Goal: Task Accomplishment & Management: Complete application form

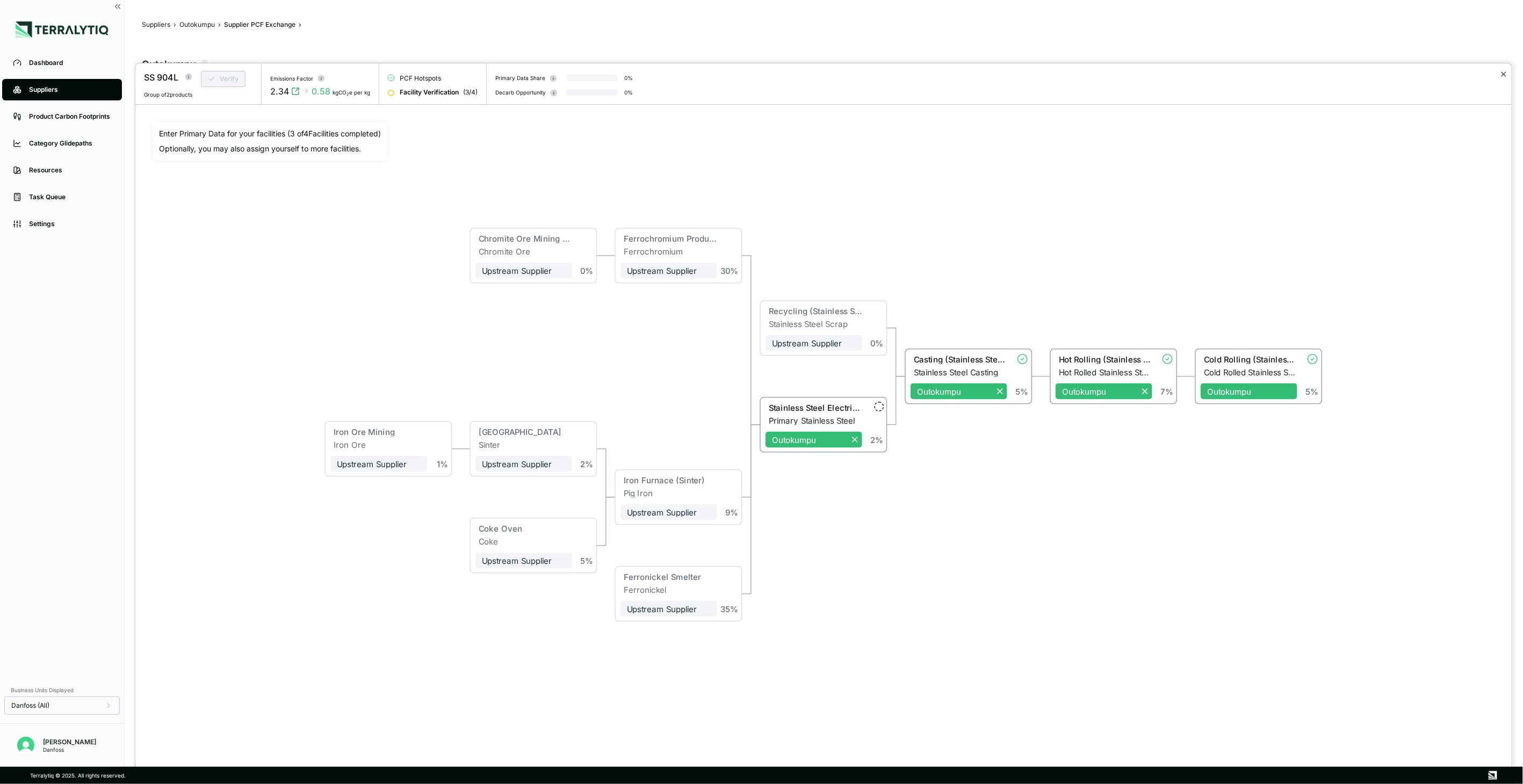
click at [1505, 72] on button "✕" at bounding box center [1504, 74] width 7 height 13
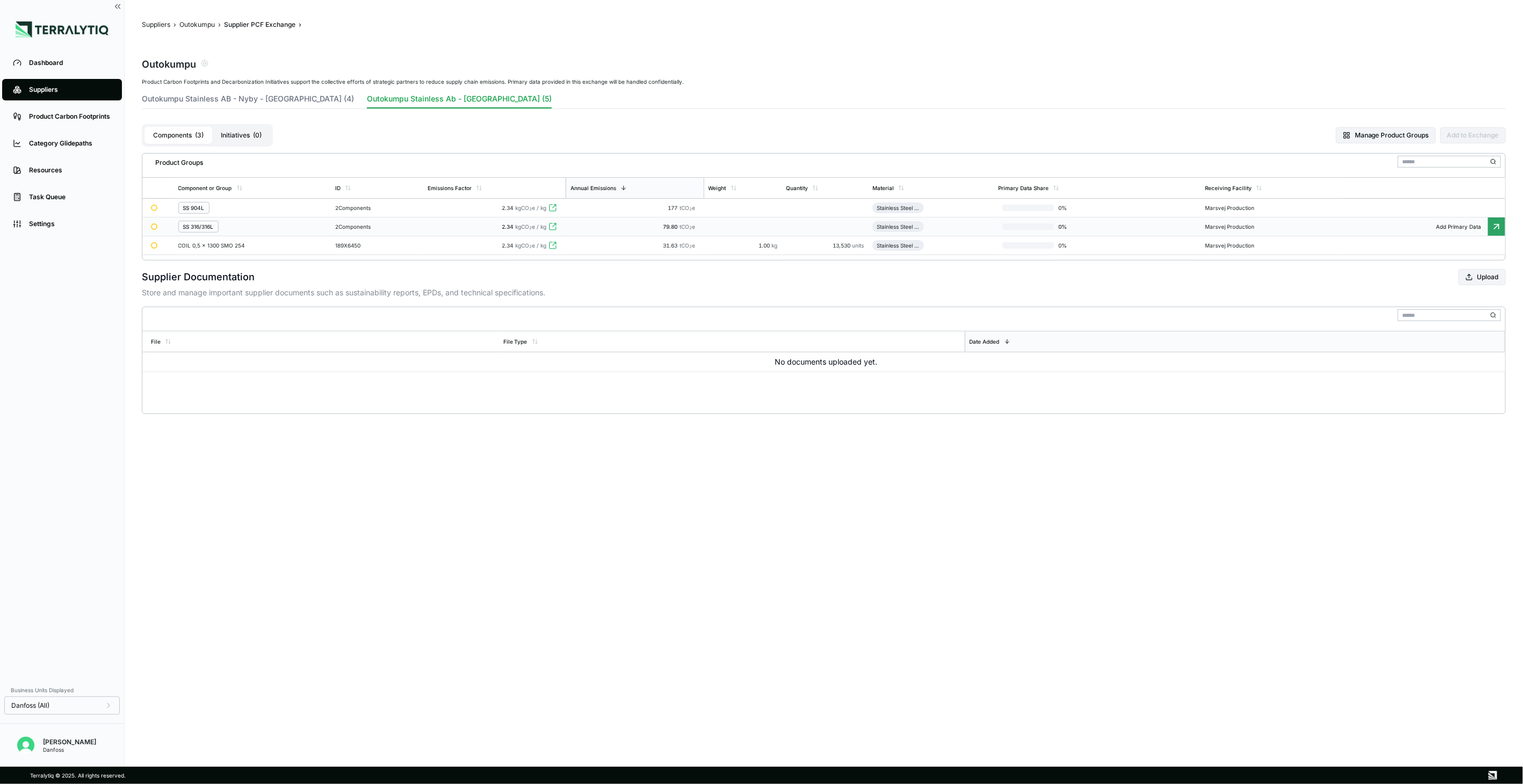
click at [266, 221] on div "SS 316/316L" at bounding box center [253, 227] width 149 height 12
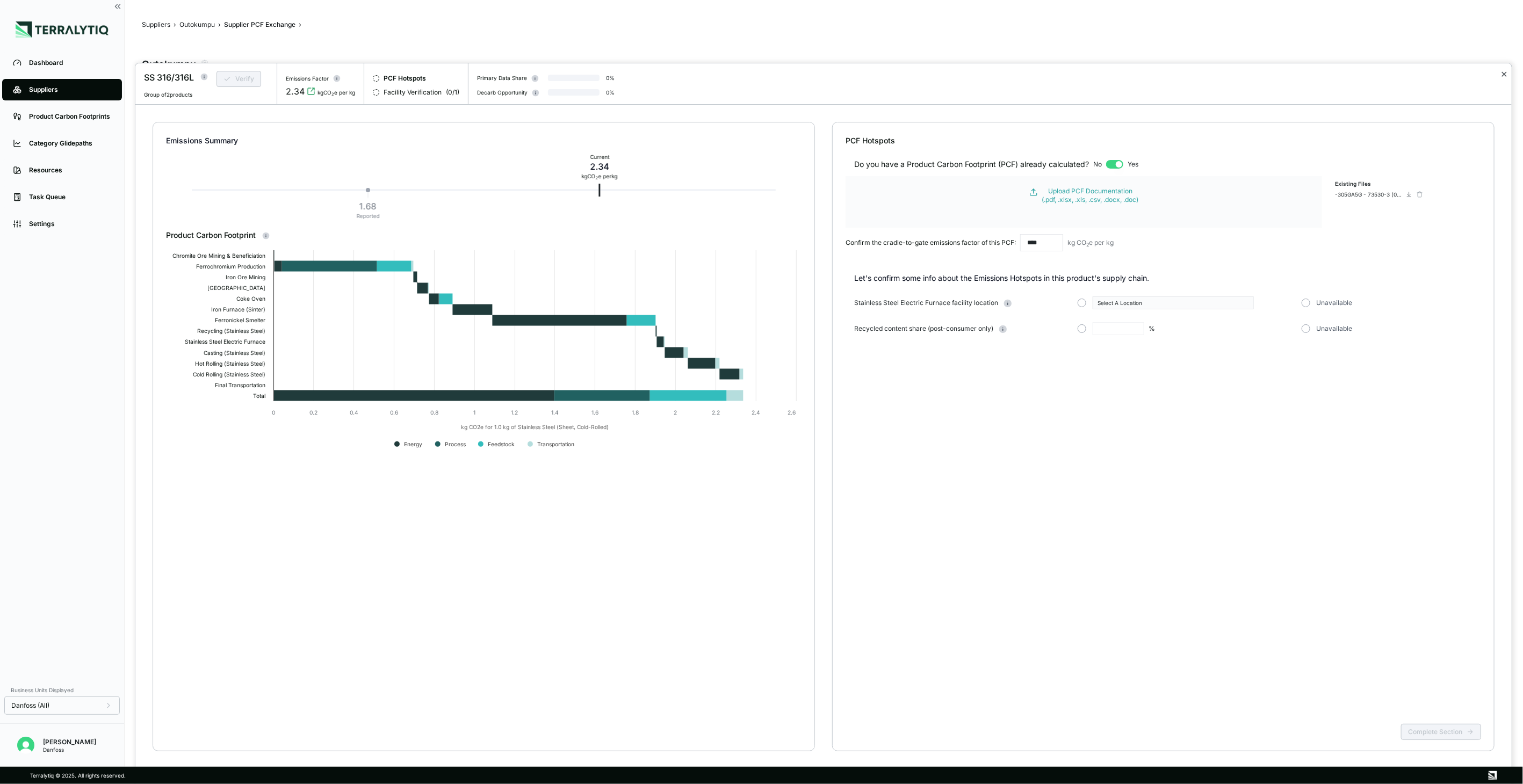
click at [1501, 71] on button "✕" at bounding box center [1504, 74] width 7 height 13
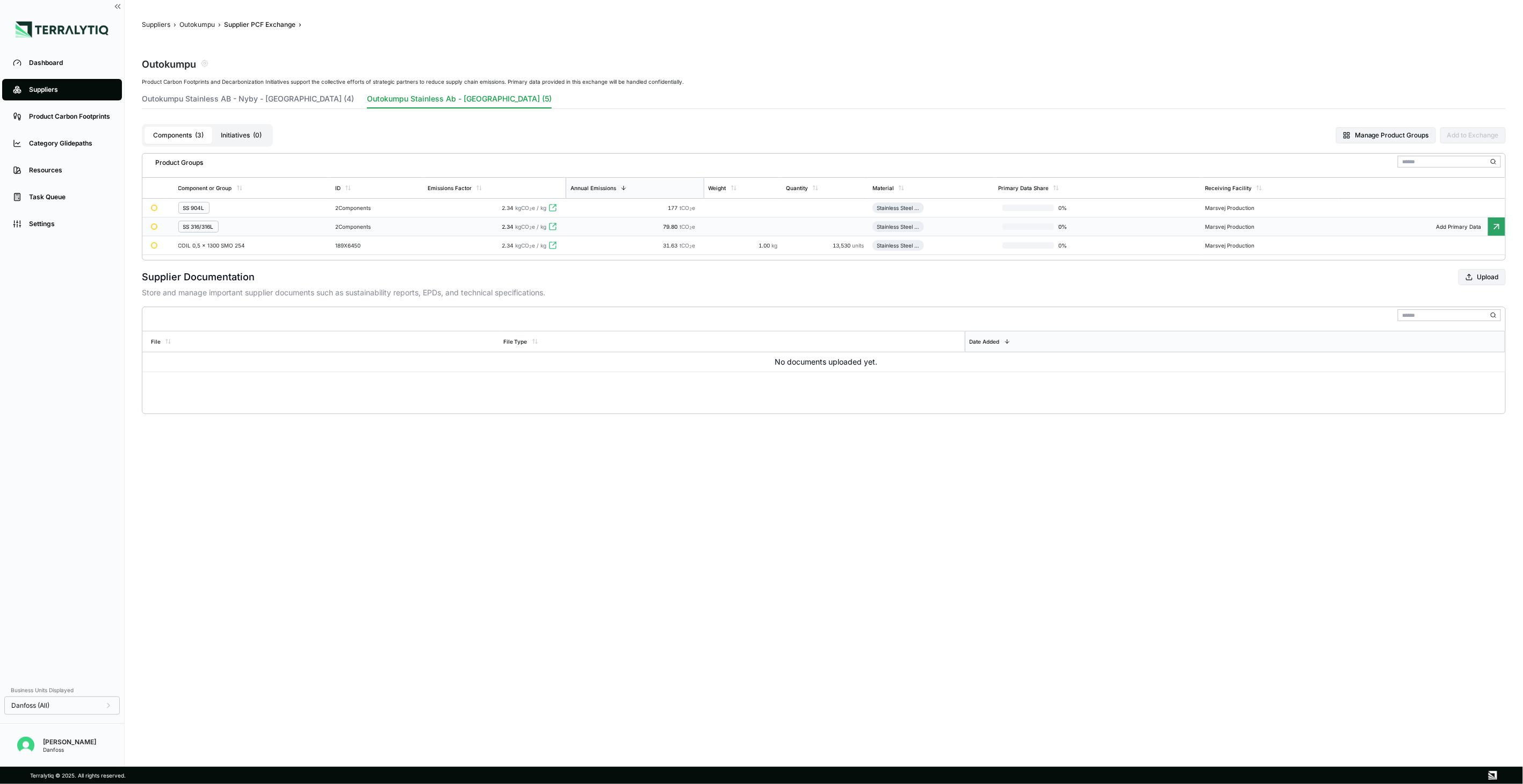
click at [394, 224] on div "2 Components" at bounding box center [377, 226] width 84 height 7
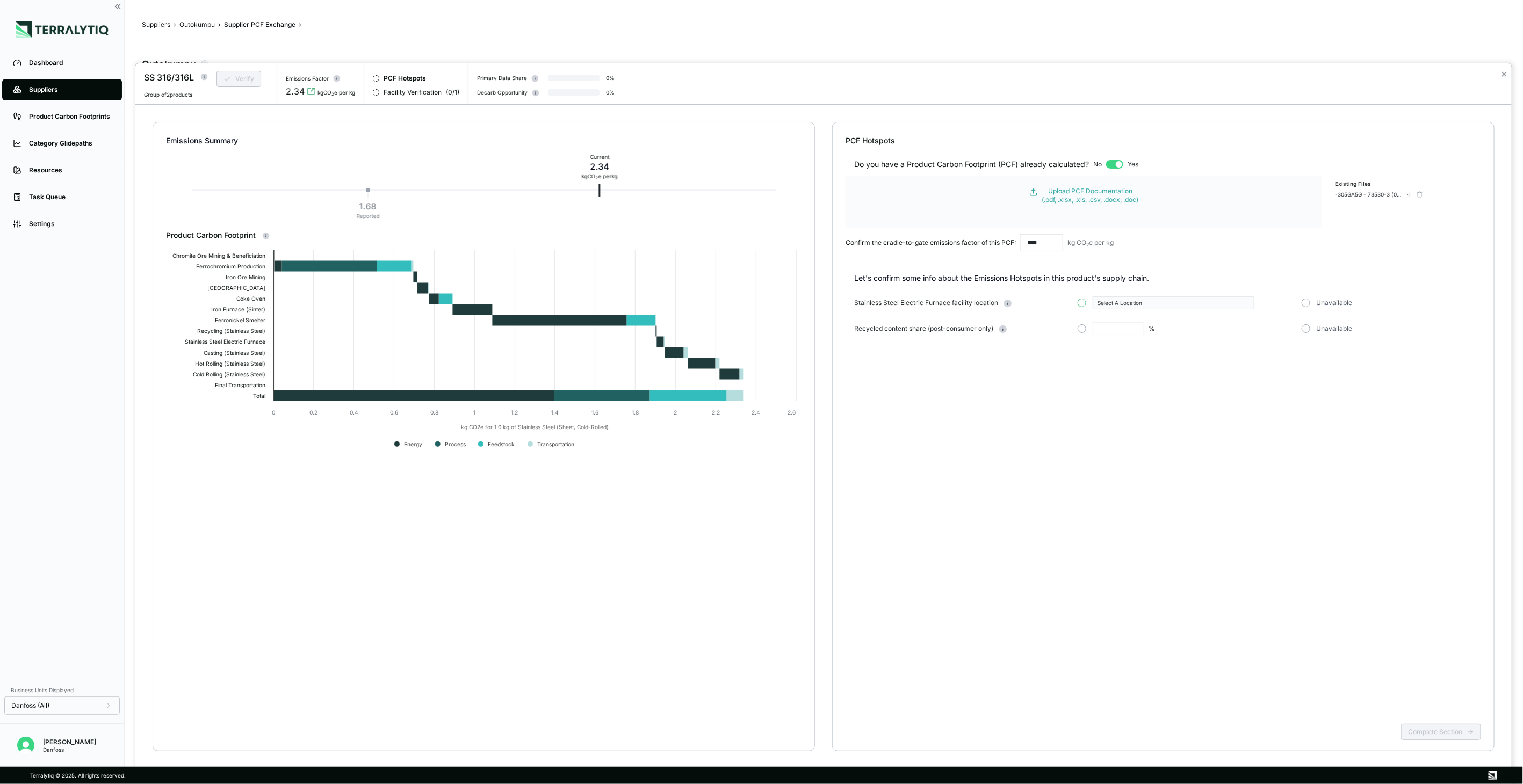
click at [1085, 303] on button "button" at bounding box center [1082, 303] width 8 height 8
click at [1118, 303] on div "Select A Location" at bounding box center [1169, 303] width 144 height 7
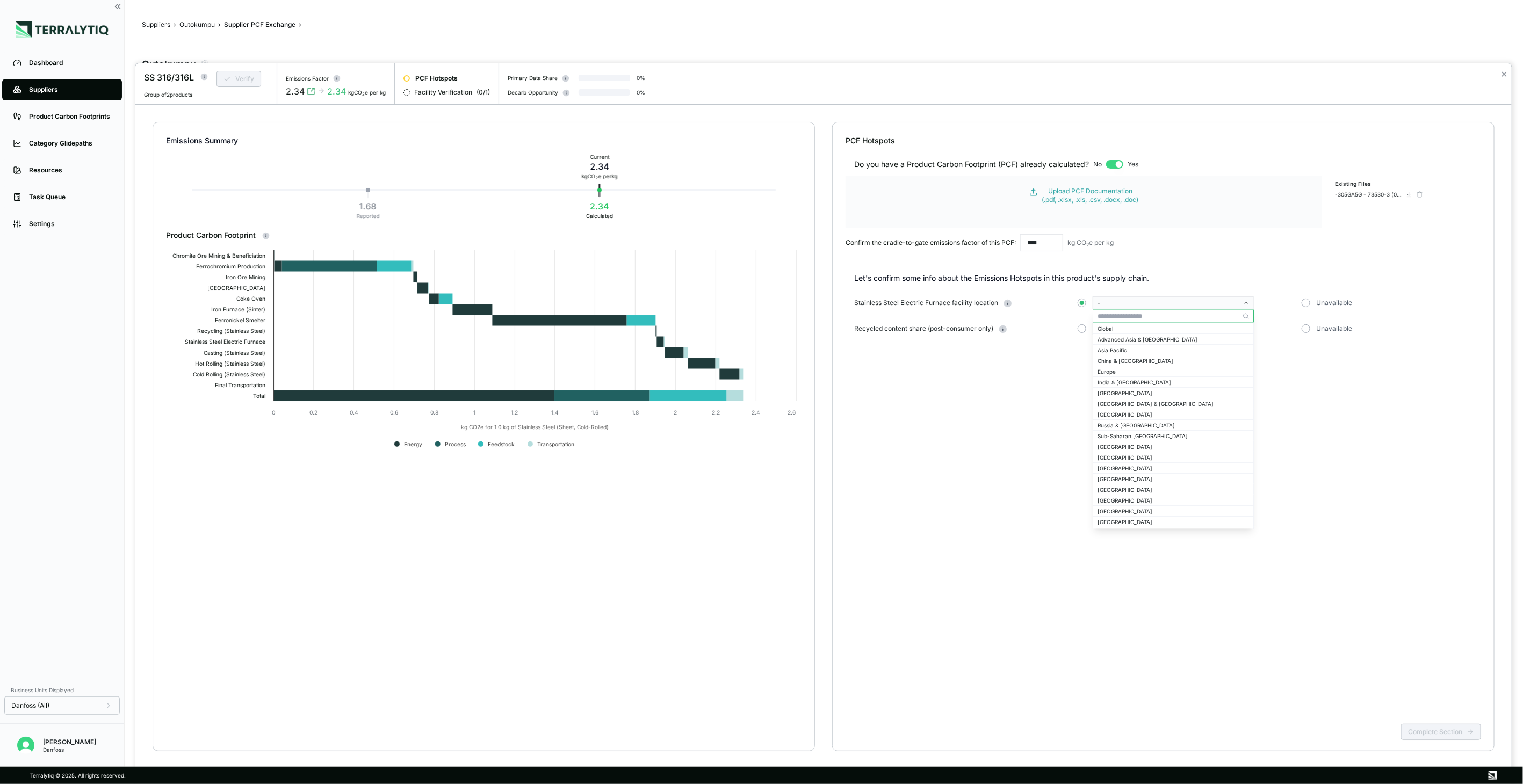
click at [1118, 320] on input "text" at bounding box center [1173, 317] width 160 height 13
type input "****"
click at [1134, 330] on div "[GEOGRAPHIC_DATA]" at bounding box center [1173, 328] width 151 height 7
click at [1082, 327] on button "button" at bounding box center [1082, 329] width 8 height 8
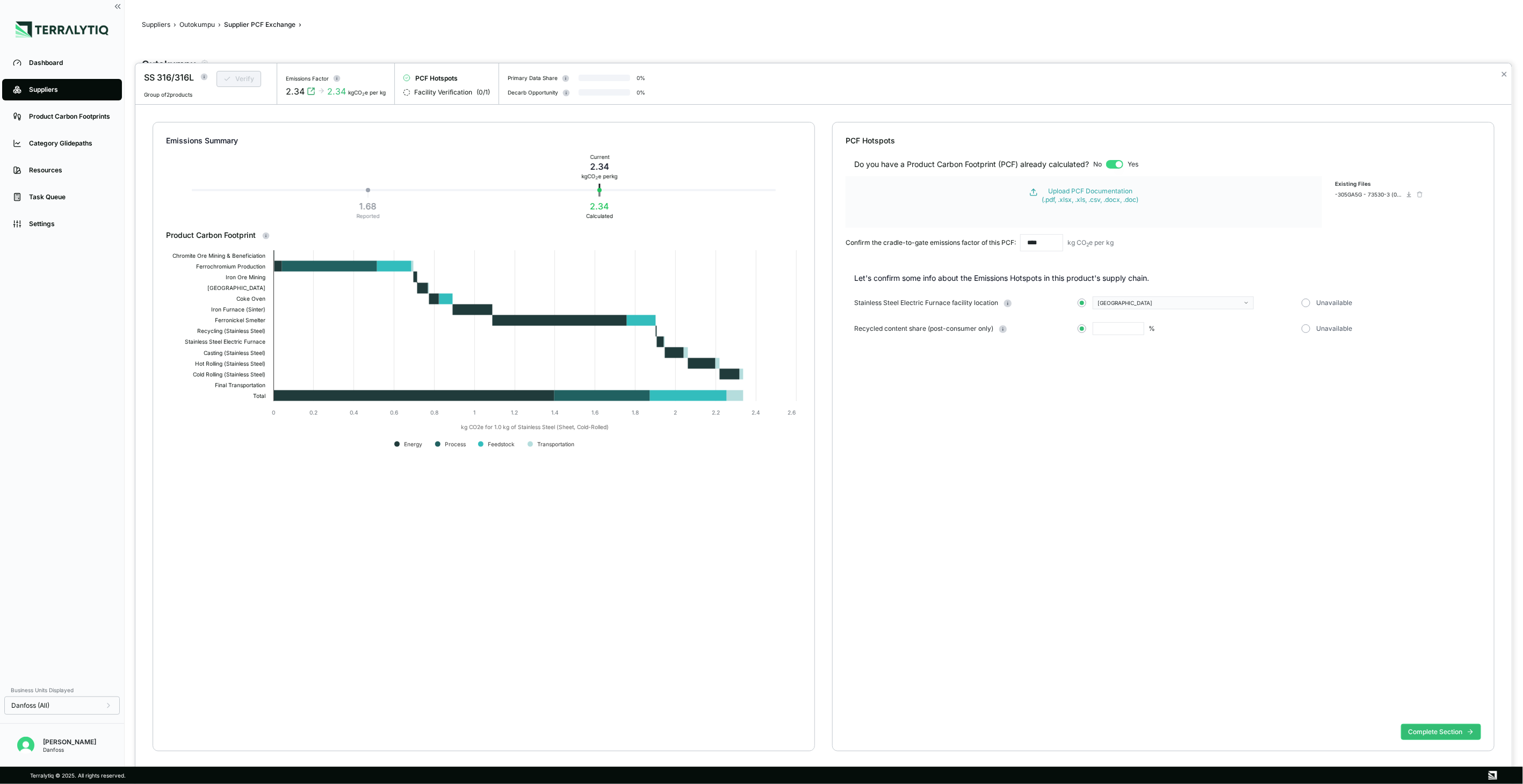
click at [1115, 332] on input "text" at bounding box center [1118, 329] width 51 height 13
type input "****"
click at [1409, 724] on button "Complete Section" at bounding box center [1441, 732] width 80 height 16
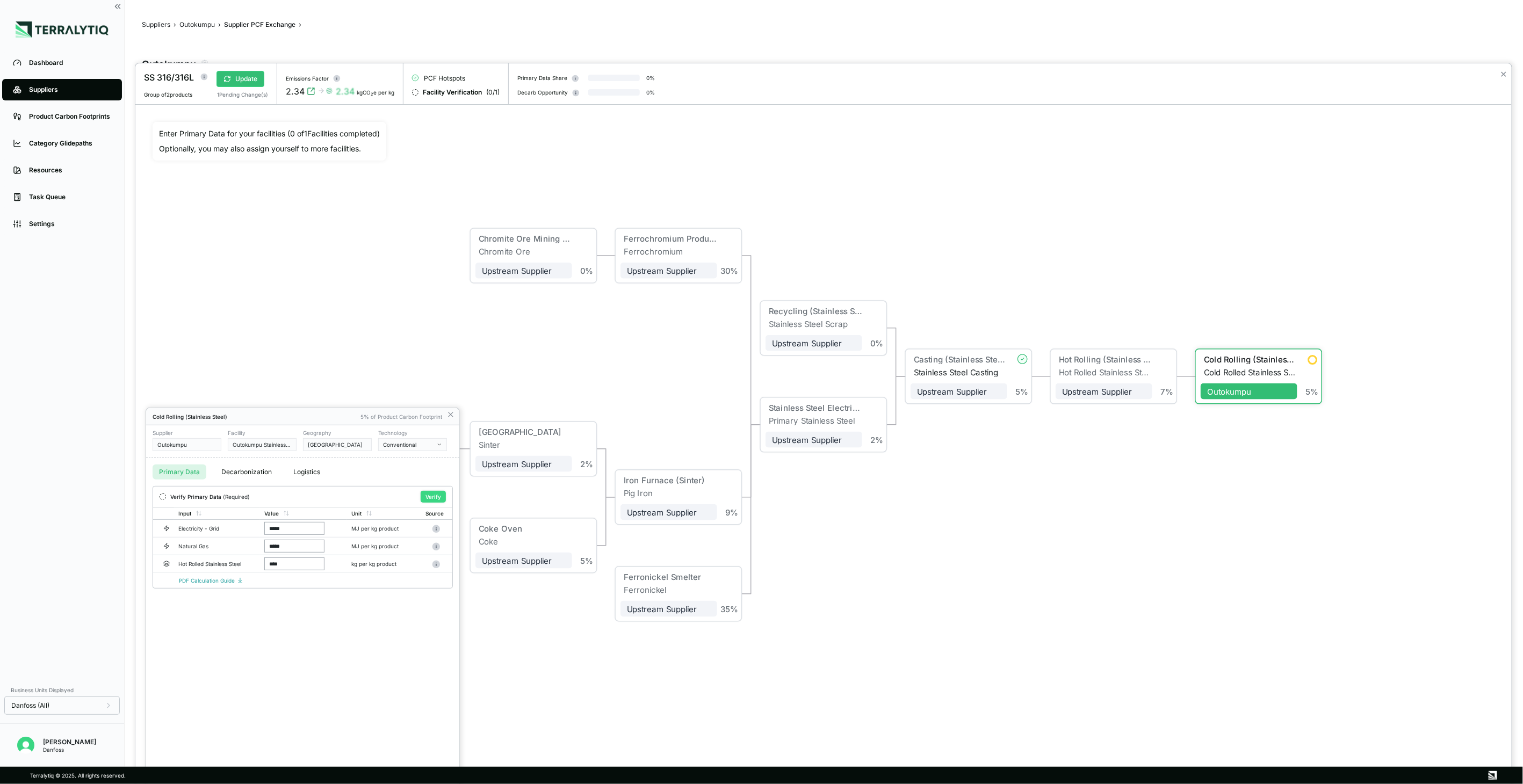
click at [441, 500] on button "Verify" at bounding box center [433, 497] width 25 height 12
click at [448, 414] on icon at bounding box center [451, 415] width 8 height 8
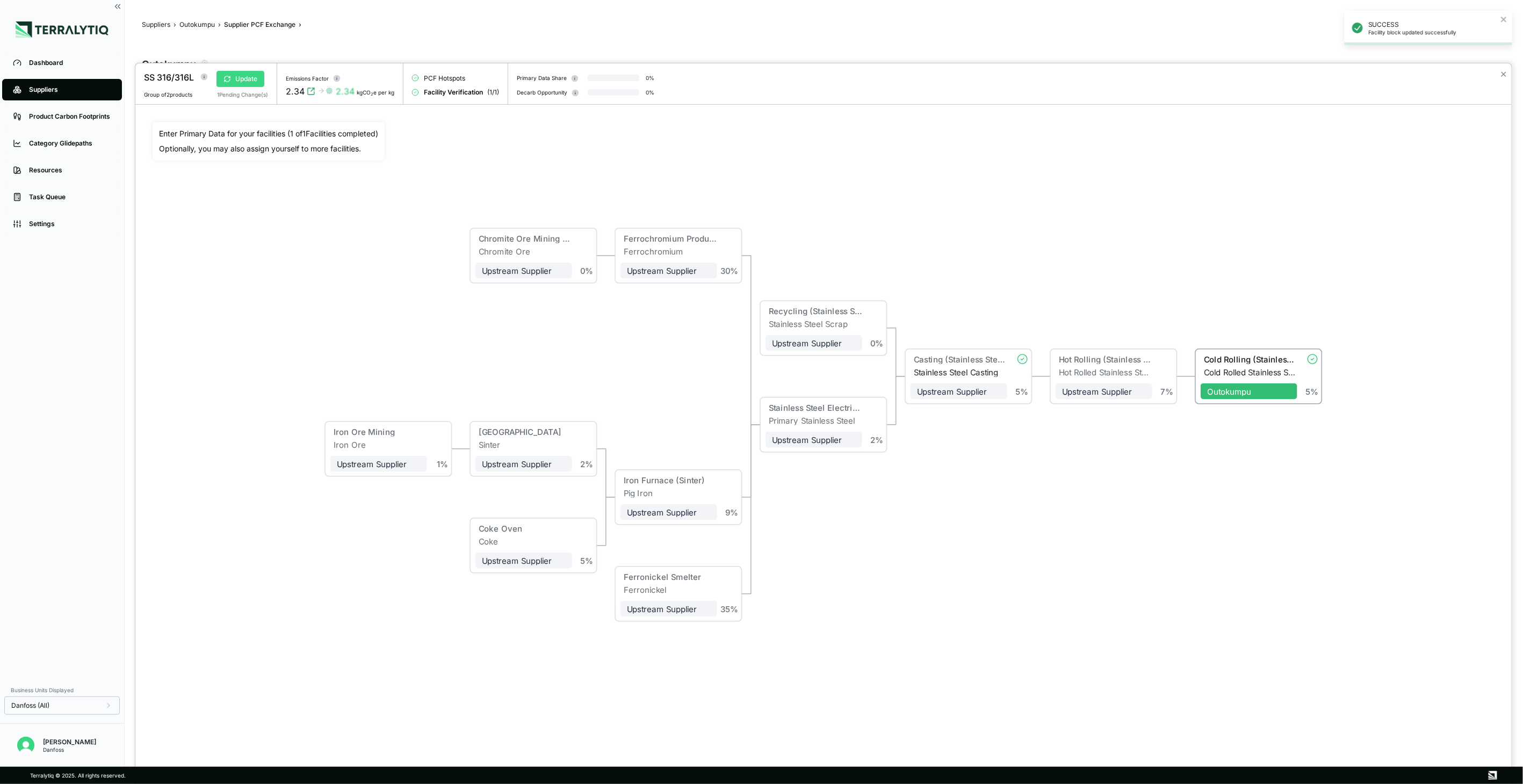
click at [251, 81] on button "Update" at bounding box center [241, 78] width 48 height 16
click at [1506, 78] on button "✕" at bounding box center [1504, 74] width 7 height 13
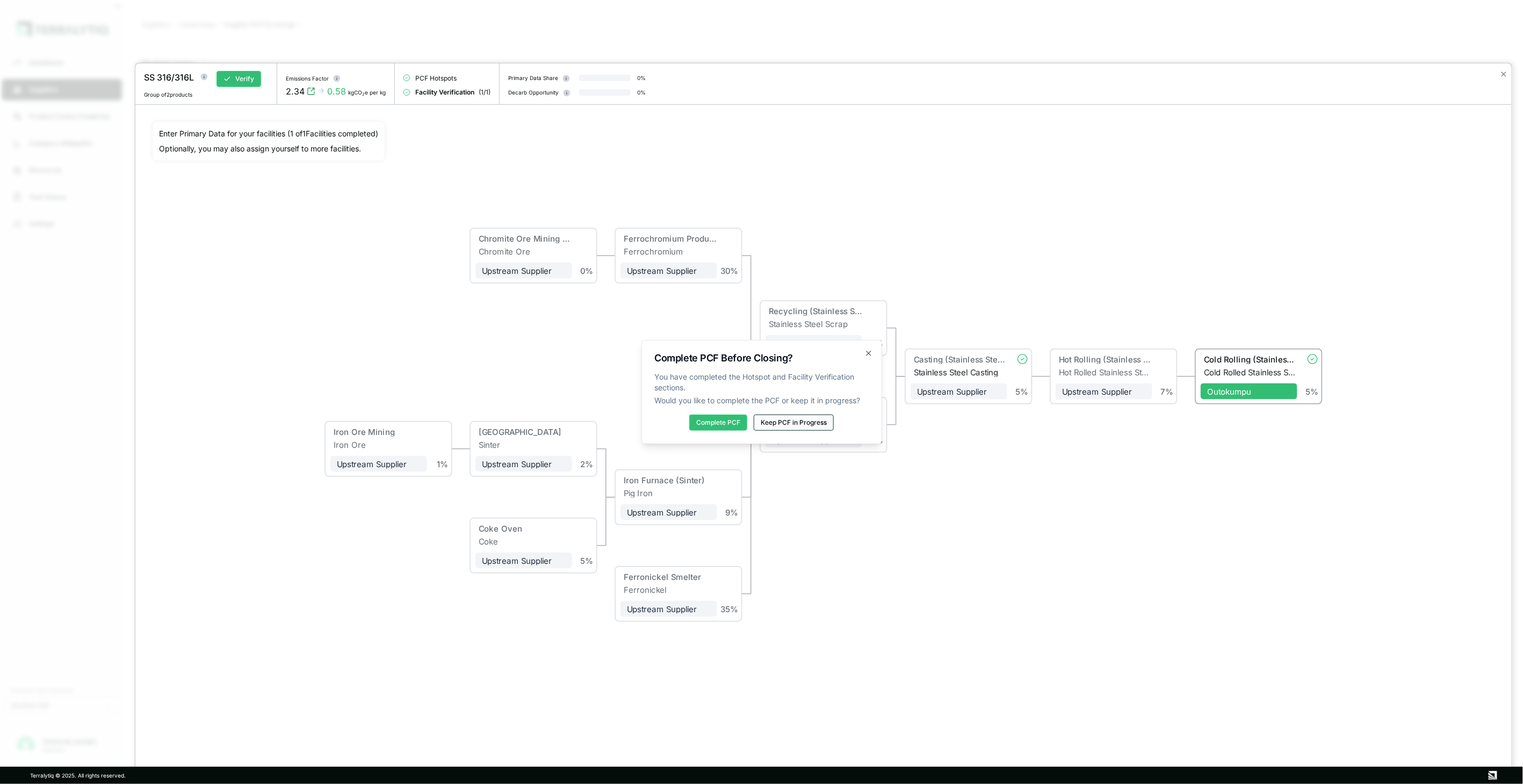
click at [787, 427] on button "Keep PCF in Progress" at bounding box center [794, 423] width 80 height 16
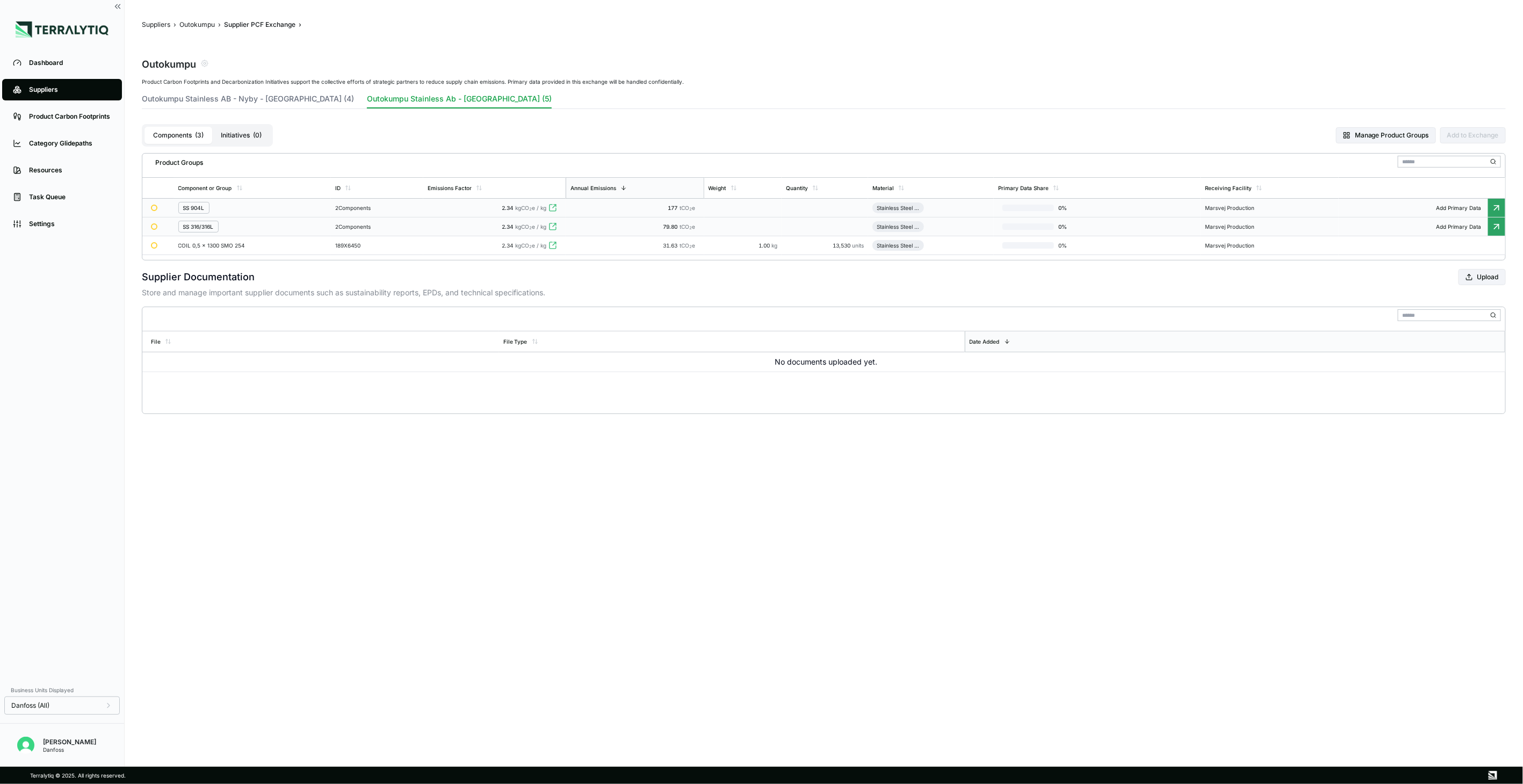
click at [378, 206] on div "2 Components" at bounding box center [377, 208] width 84 height 7
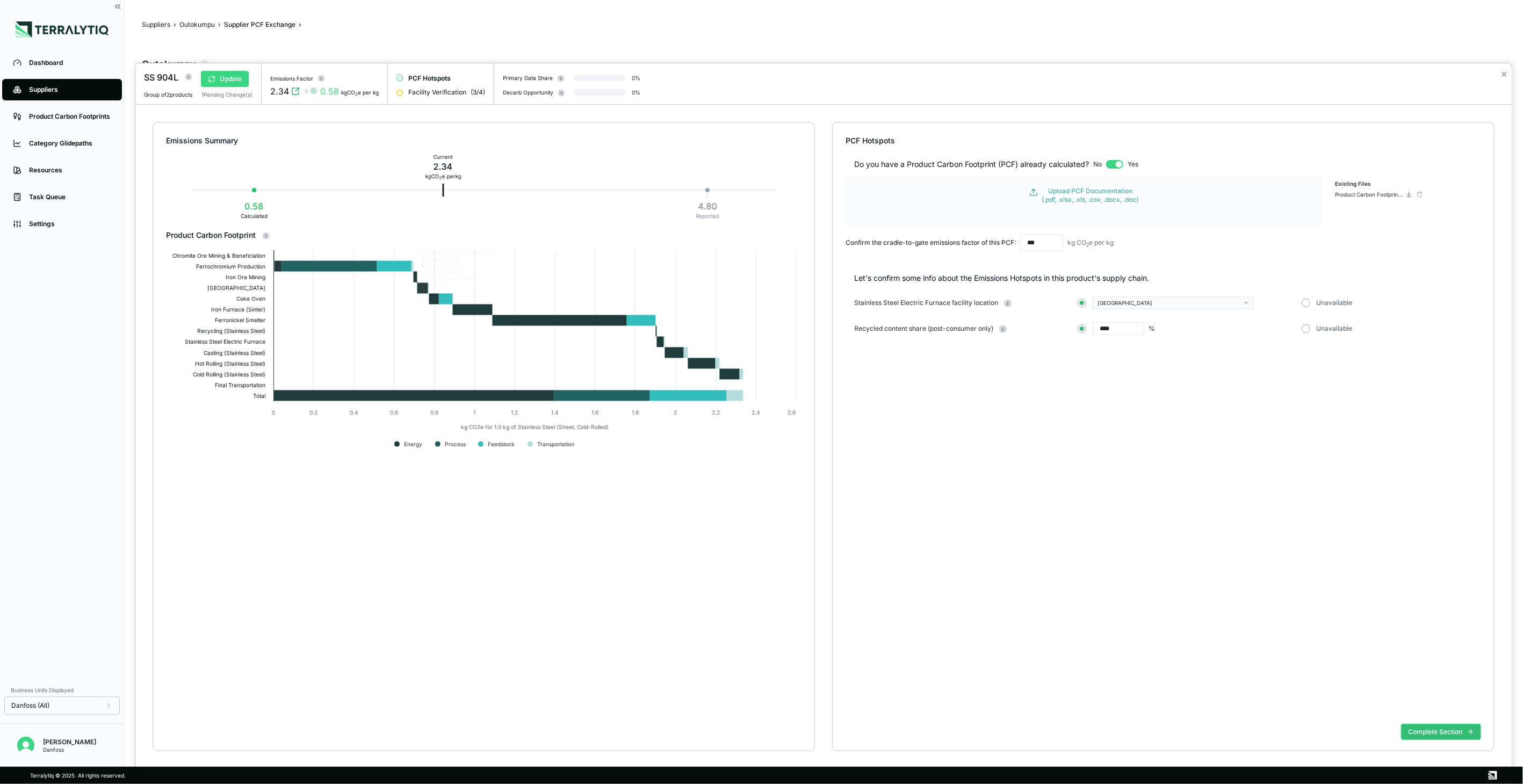
click at [228, 80] on button "Update" at bounding box center [225, 78] width 48 height 16
click at [426, 77] on span "PCF Hotspots" at bounding box center [421, 78] width 43 height 8
click at [1441, 737] on button "Complete Section" at bounding box center [1441, 732] width 80 height 16
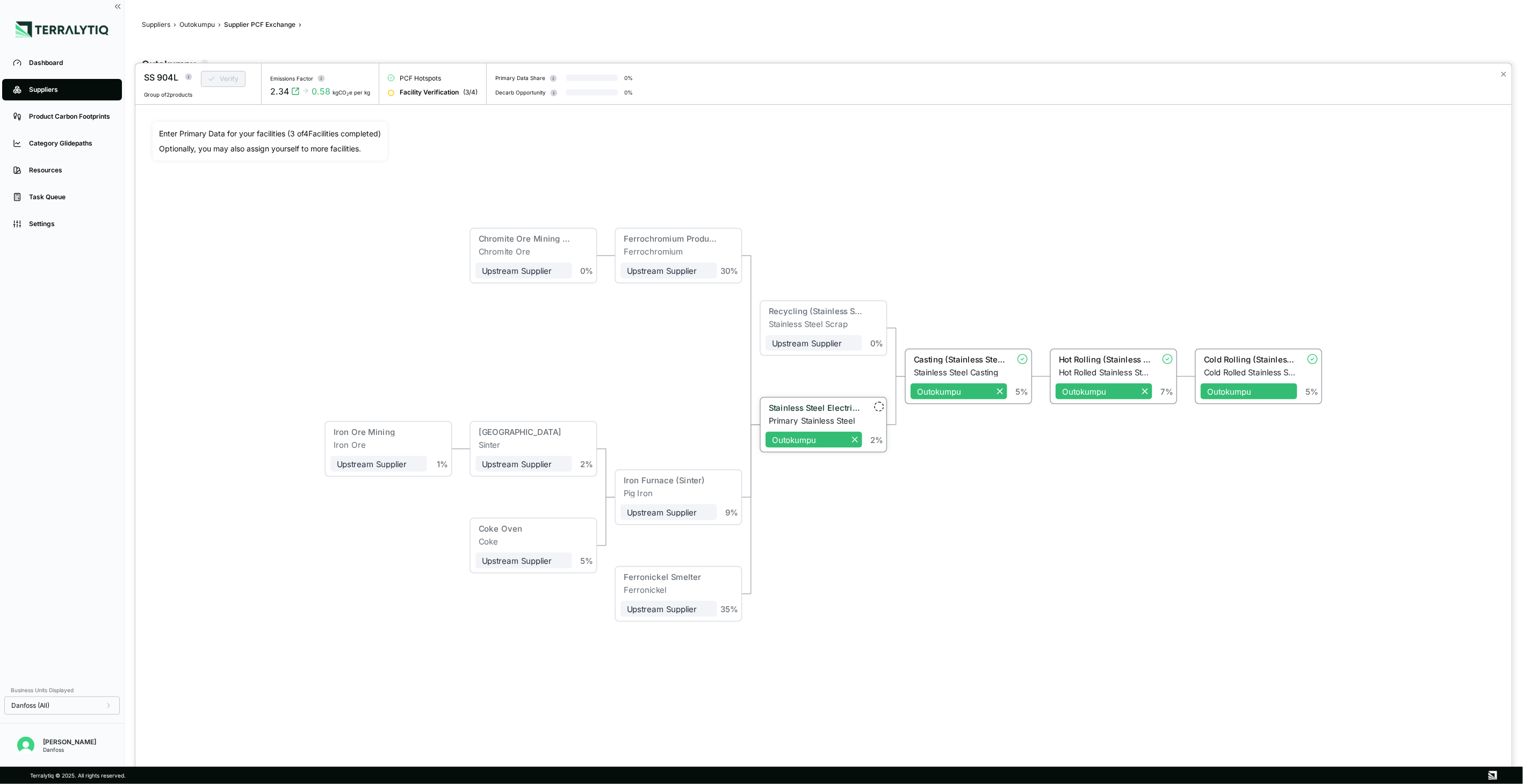
click at [868, 416] on div "2 %" at bounding box center [873, 424] width 22 height 42
click at [831, 415] on div "Stainless Steel Electric Furnace" at bounding box center [814, 409] width 97 height 13
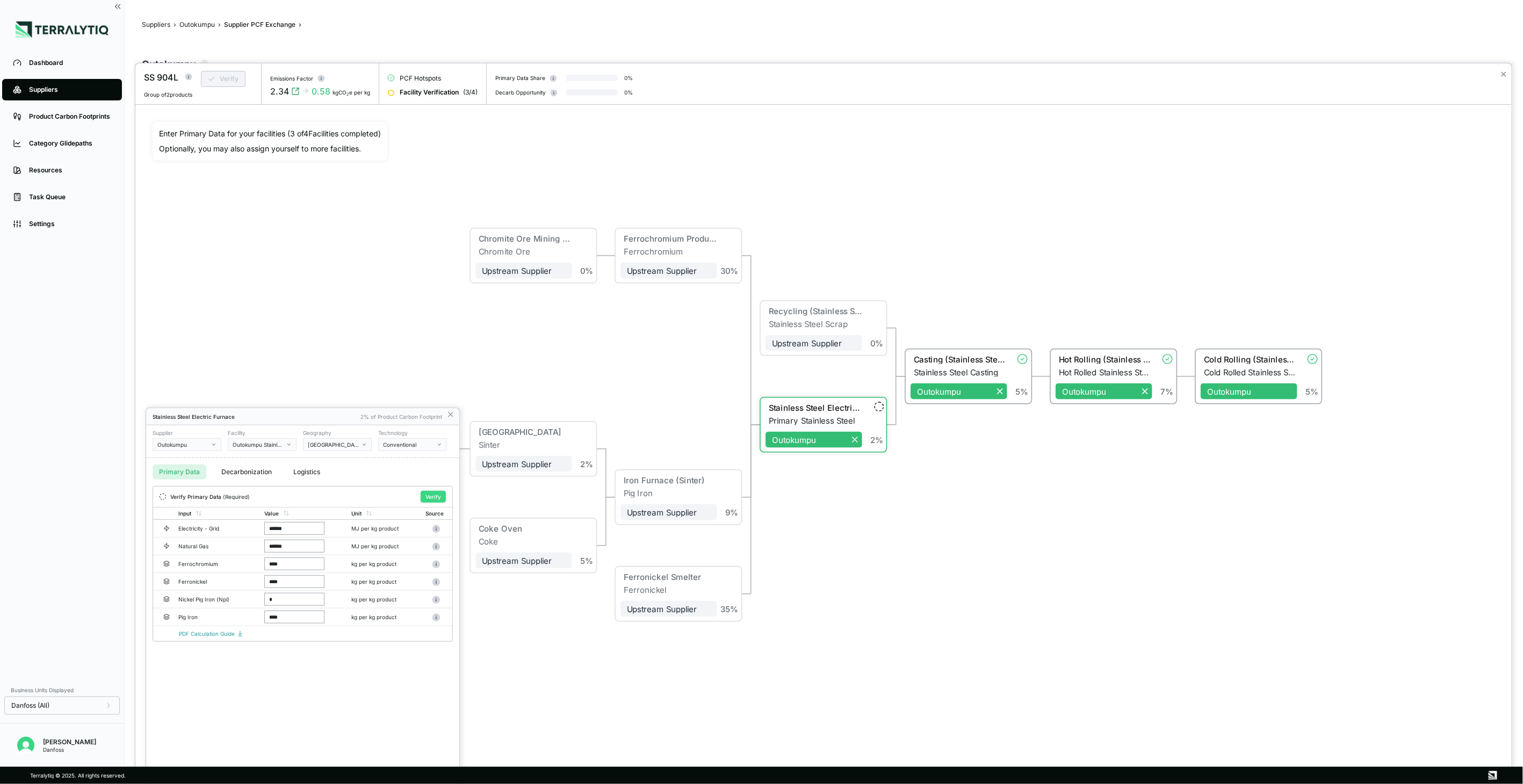
click at [436, 499] on button "Verify" at bounding box center [433, 497] width 25 height 12
click at [243, 80] on div at bounding box center [823, 424] width 1376 height 721
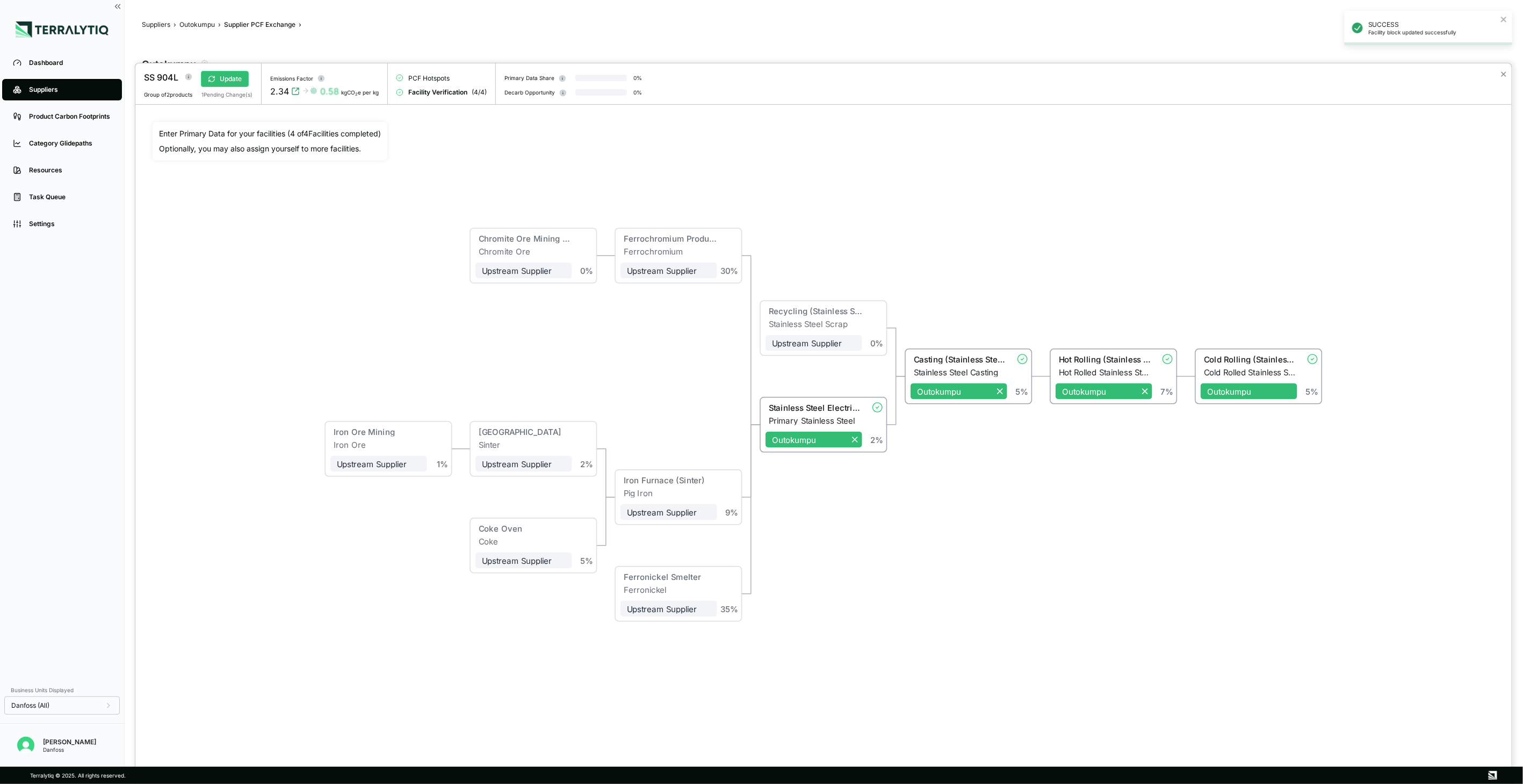
click at [243, 80] on button "Update" at bounding box center [225, 78] width 48 height 16
click at [230, 78] on button "Verify" at bounding box center [223, 78] width 44 height 16
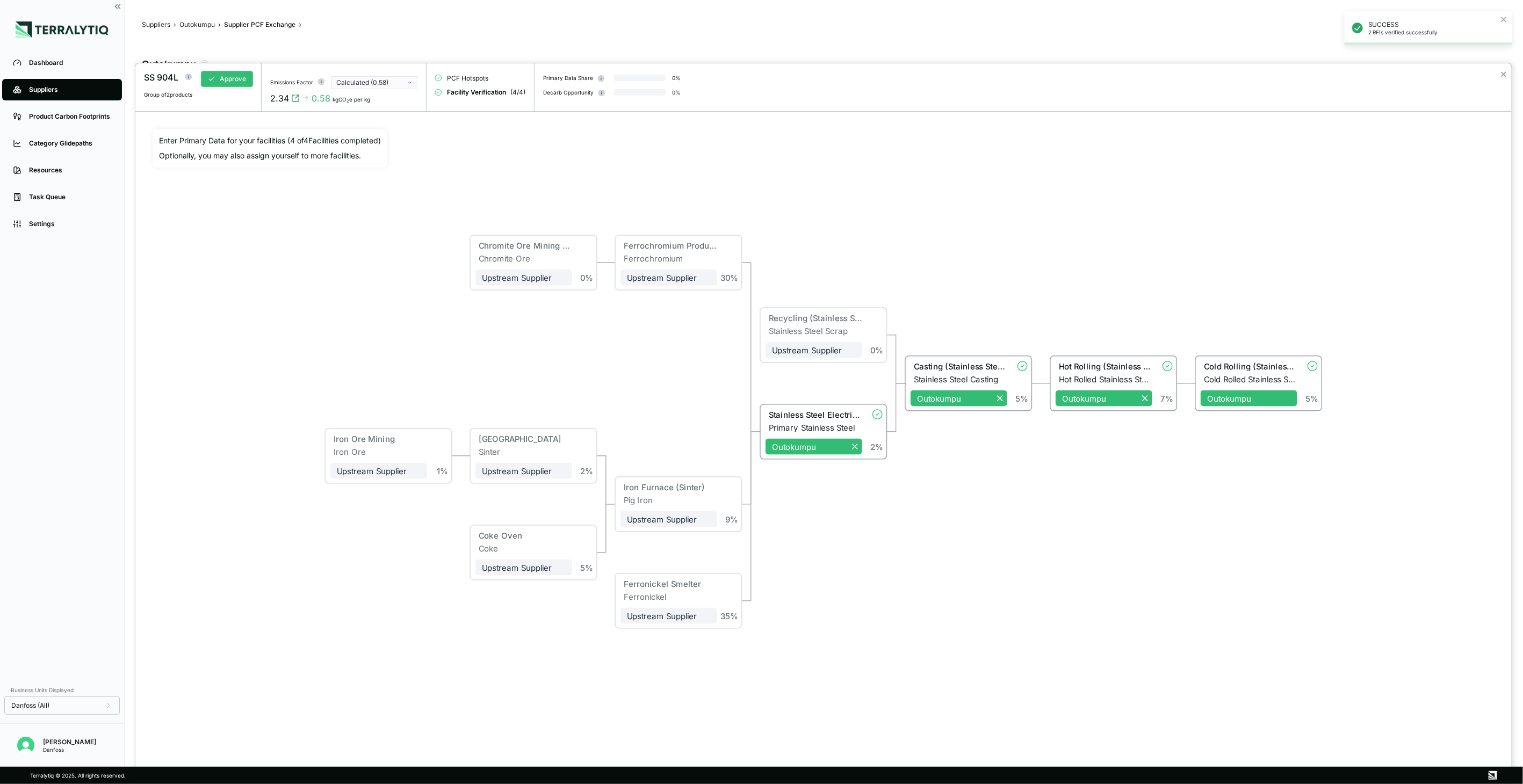
click at [409, 78] on button "Calculated (0.58)" at bounding box center [375, 83] width 86 height 13
click at [393, 105] on div "Reported (4.80)" at bounding box center [375, 106] width 76 height 8
click at [245, 82] on button "Approve" at bounding box center [227, 78] width 52 height 16
click at [1504, 75] on button "✕" at bounding box center [1504, 74] width 7 height 13
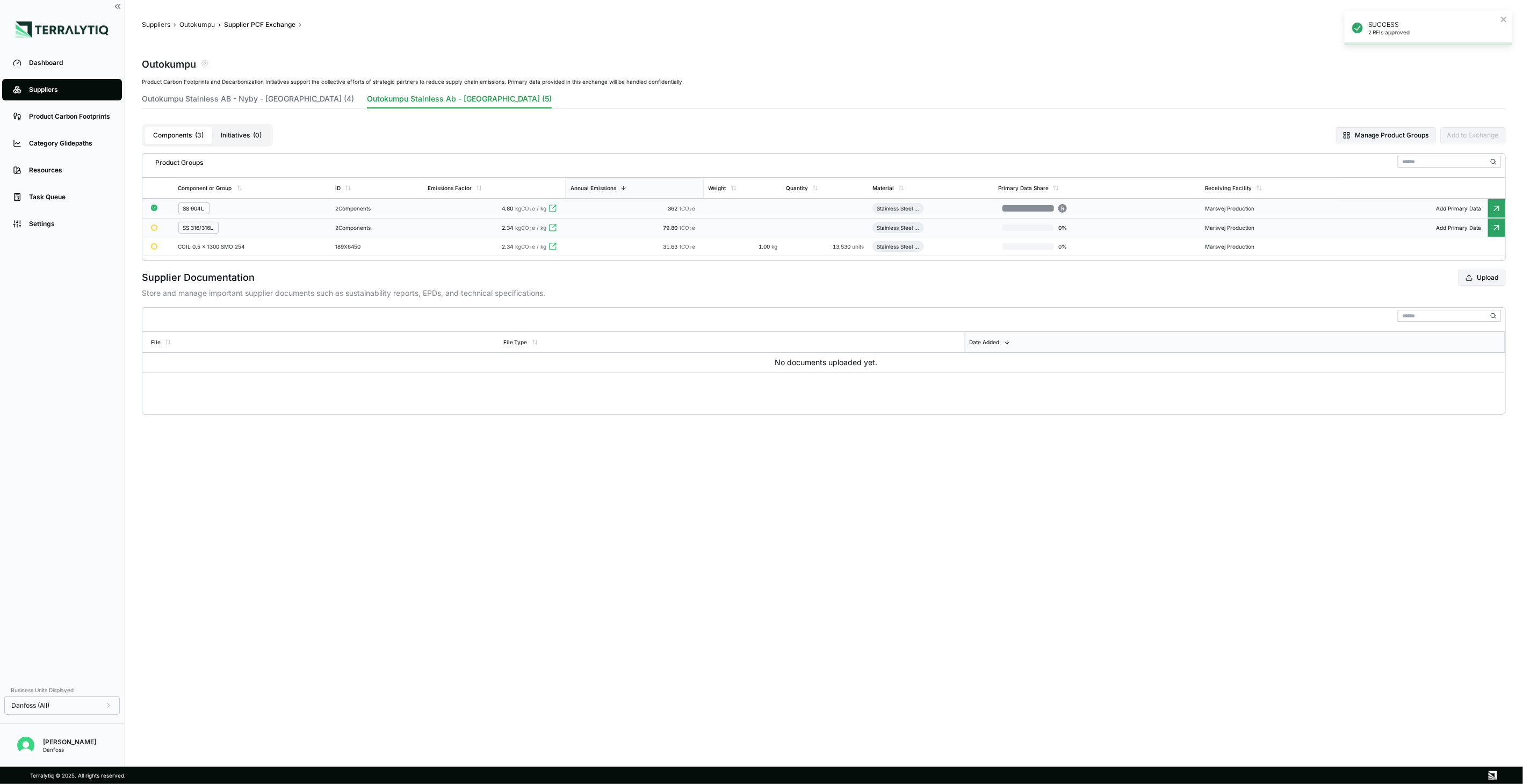
click at [400, 234] on td "2 Components" at bounding box center [377, 227] width 92 height 19
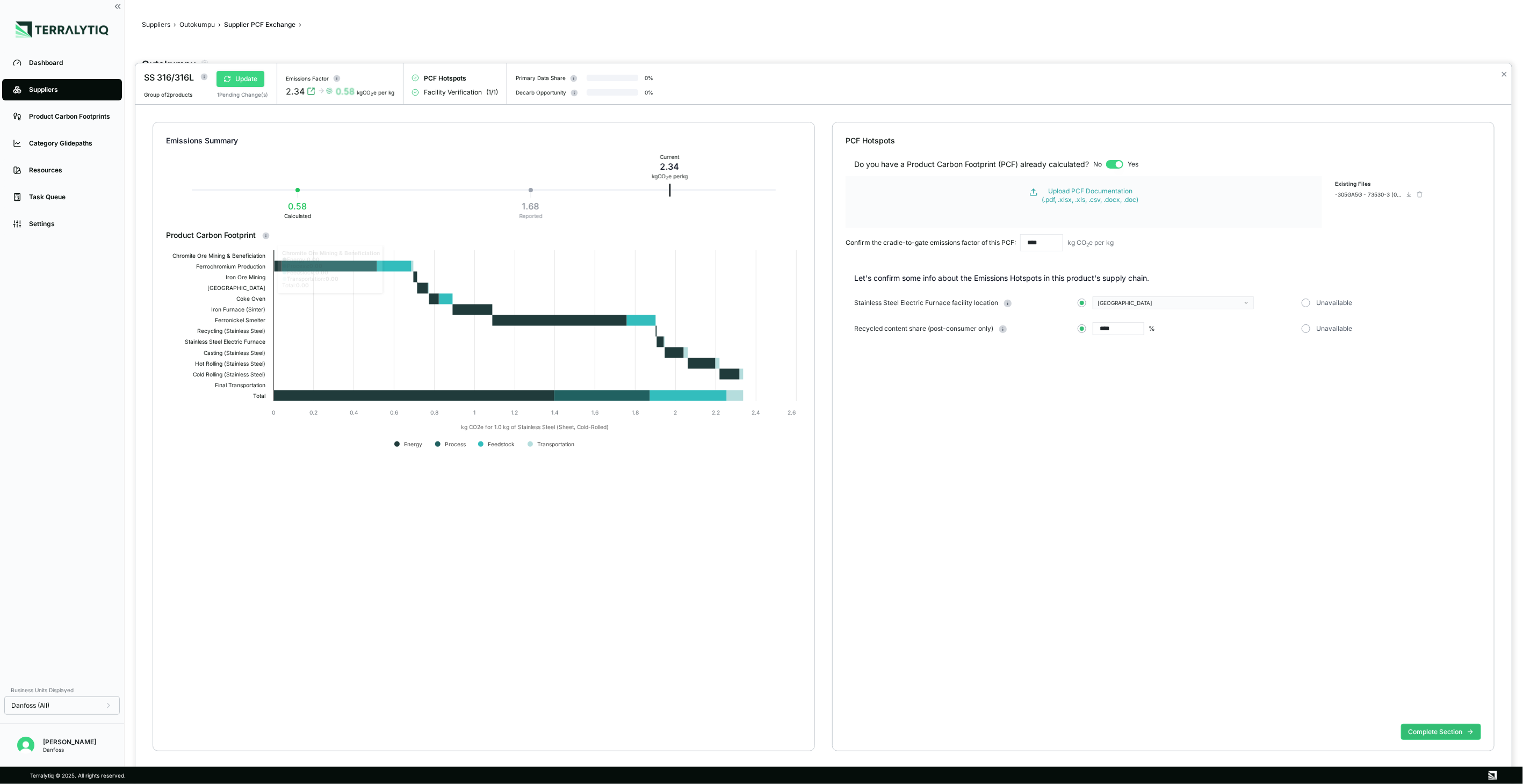
click at [253, 75] on button "Update" at bounding box center [241, 78] width 48 height 16
click at [248, 84] on button "Verify" at bounding box center [239, 78] width 44 height 16
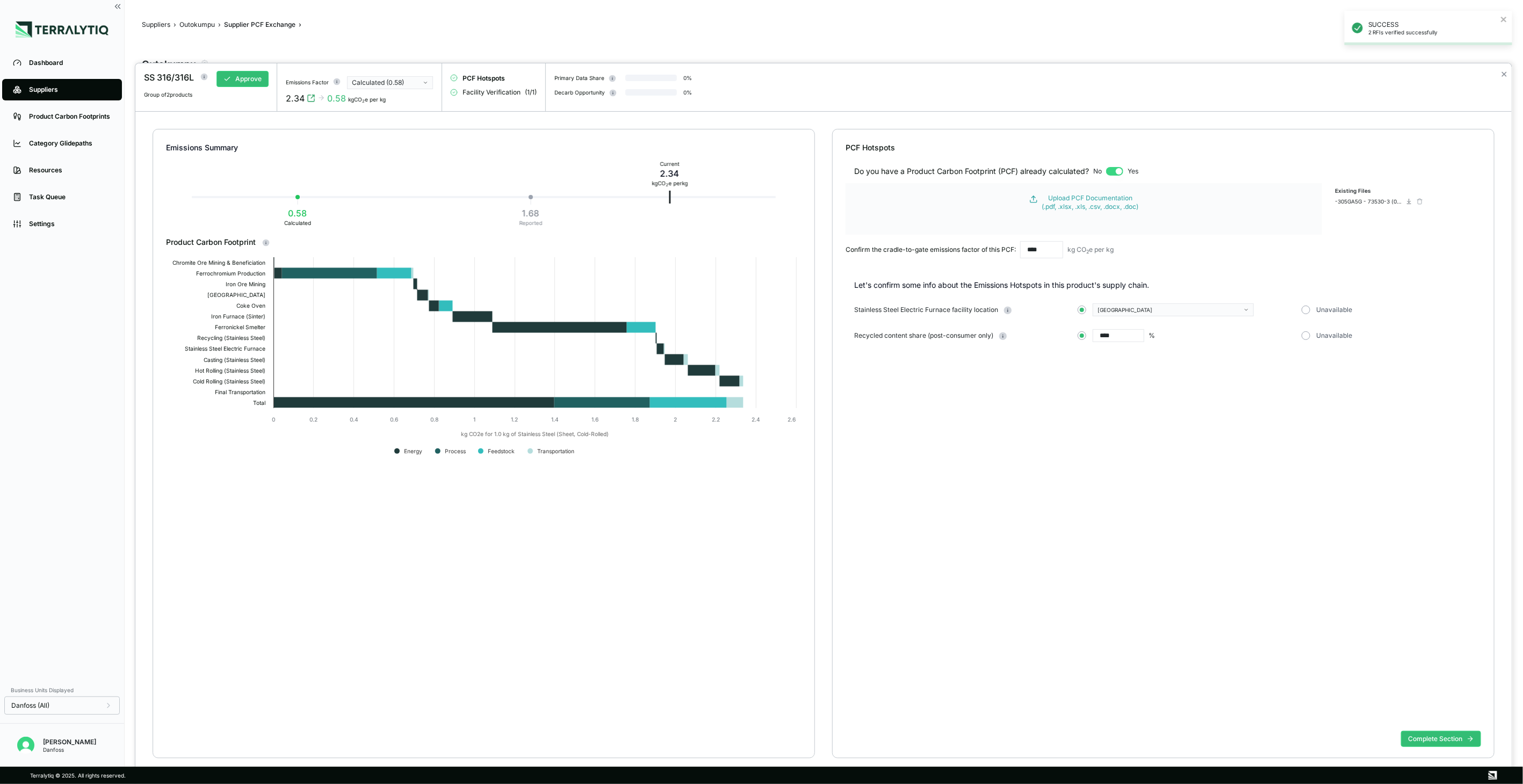
click at [427, 79] on button "Calculated (0.58)" at bounding box center [390, 83] width 86 height 13
click at [414, 104] on div "Reported (1.68)" at bounding box center [390, 106] width 76 height 8
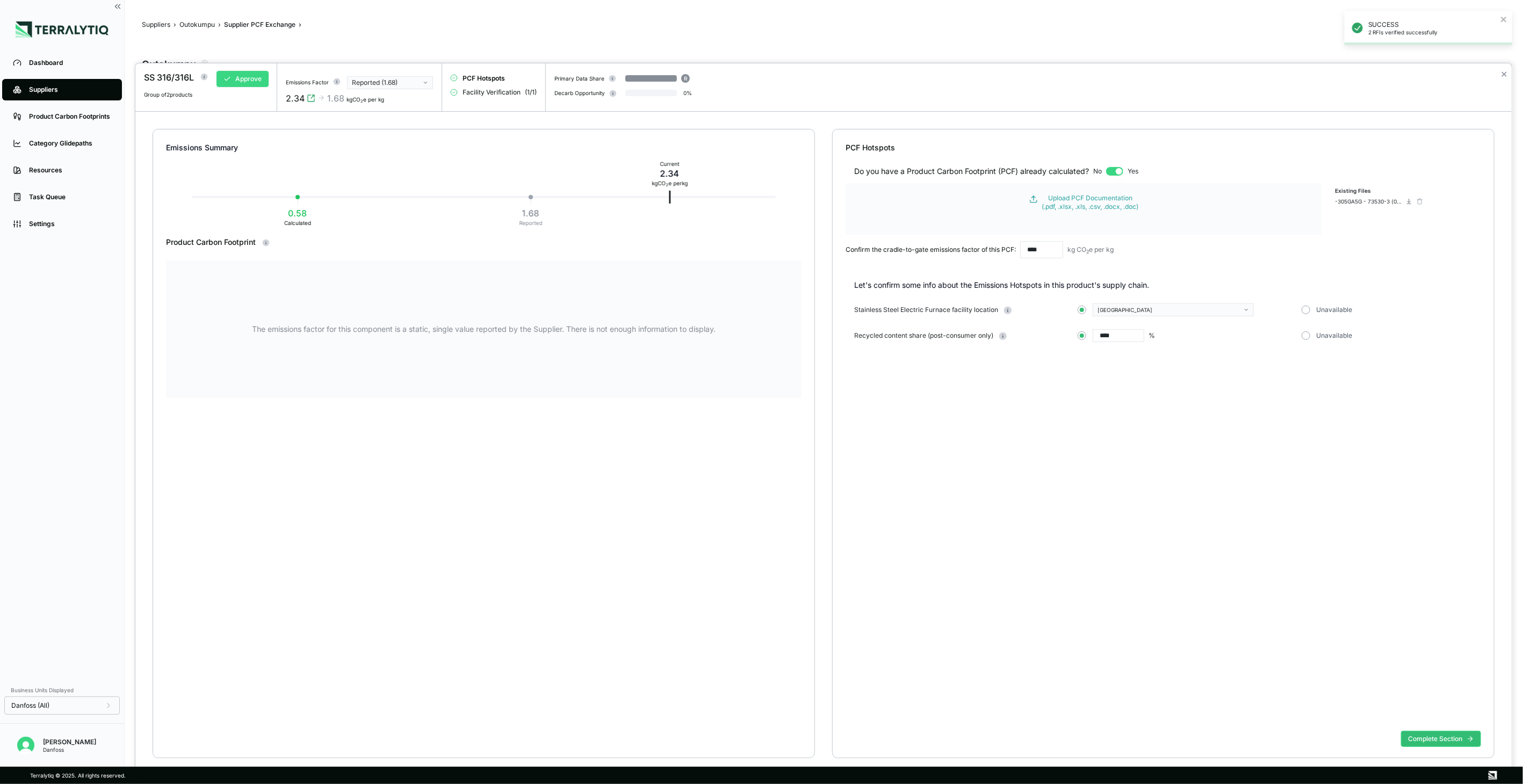
click at [243, 83] on button "Approve" at bounding box center [242, 78] width 52 height 16
click at [1445, 736] on button "Complete Section" at bounding box center [1441, 739] width 80 height 16
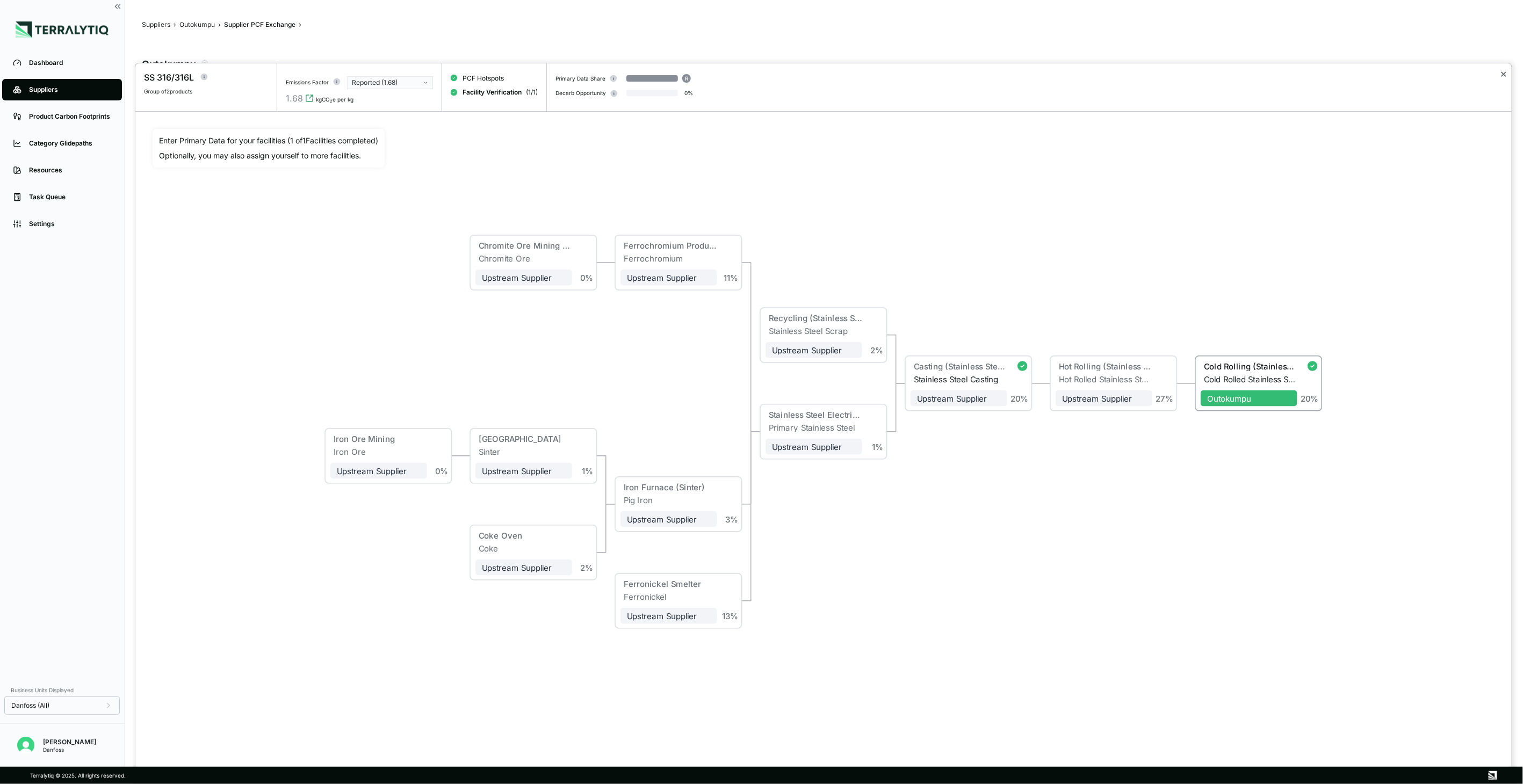
click at [1504, 68] on button "✕" at bounding box center [1504, 74] width 7 height 13
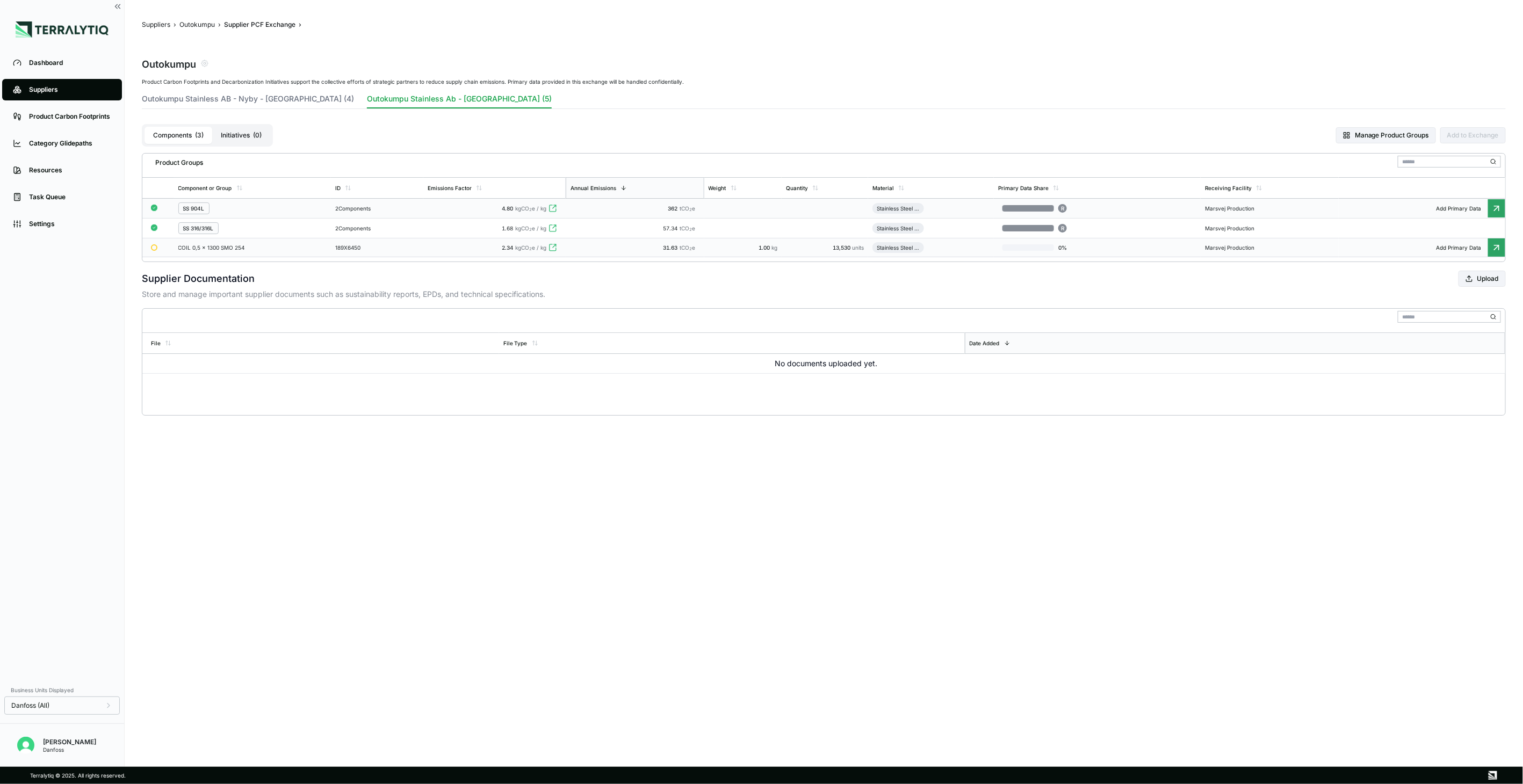
click at [229, 248] on div "COIL 0,5 x 1300 SMO 254" at bounding box center [217, 247] width 77 height 7
click at [388, 254] on td "189X6450" at bounding box center [377, 247] width 92 height 19
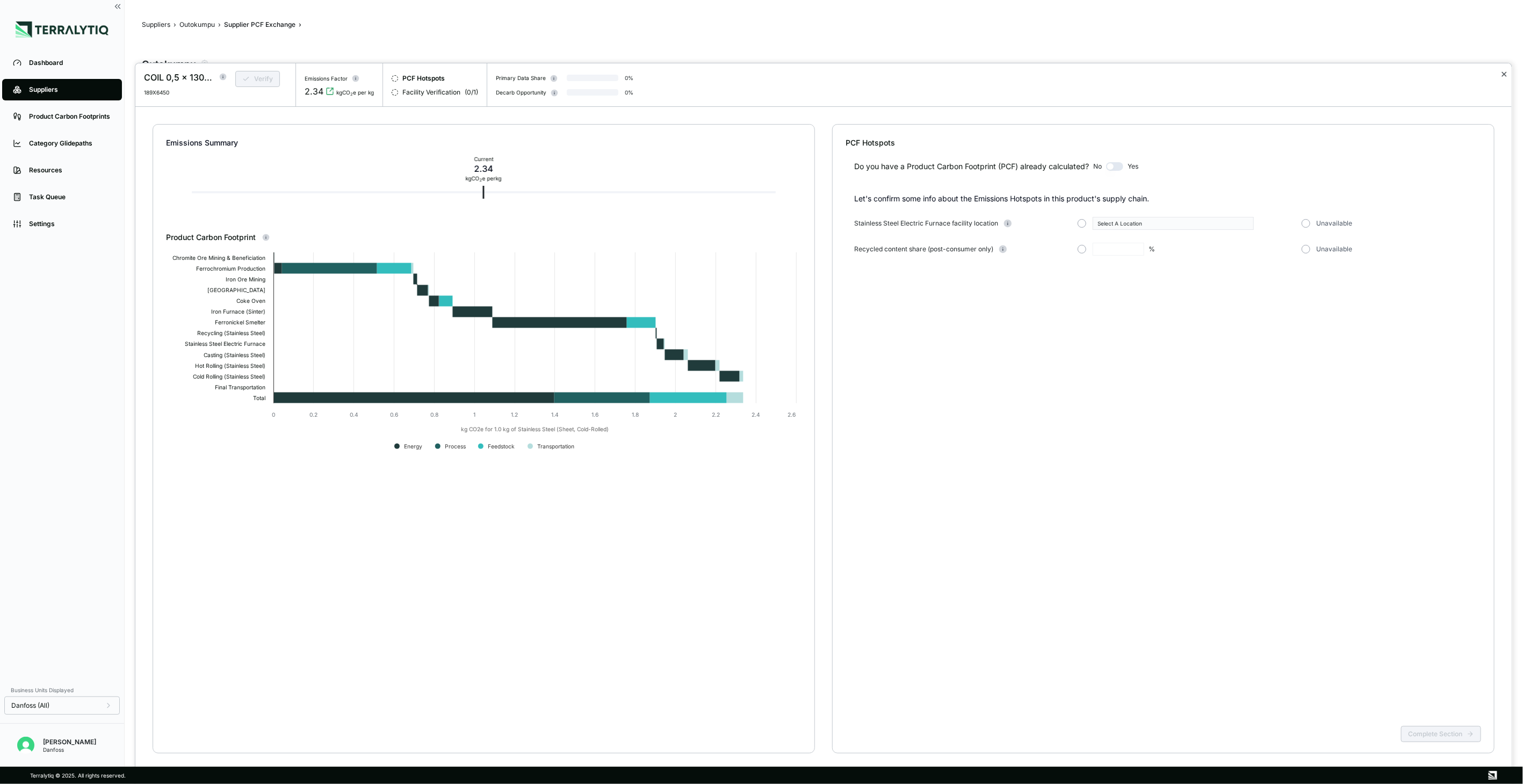
click at [1503, 74] on button "✕" at bounding box center [1504, 74] width 7 height 13
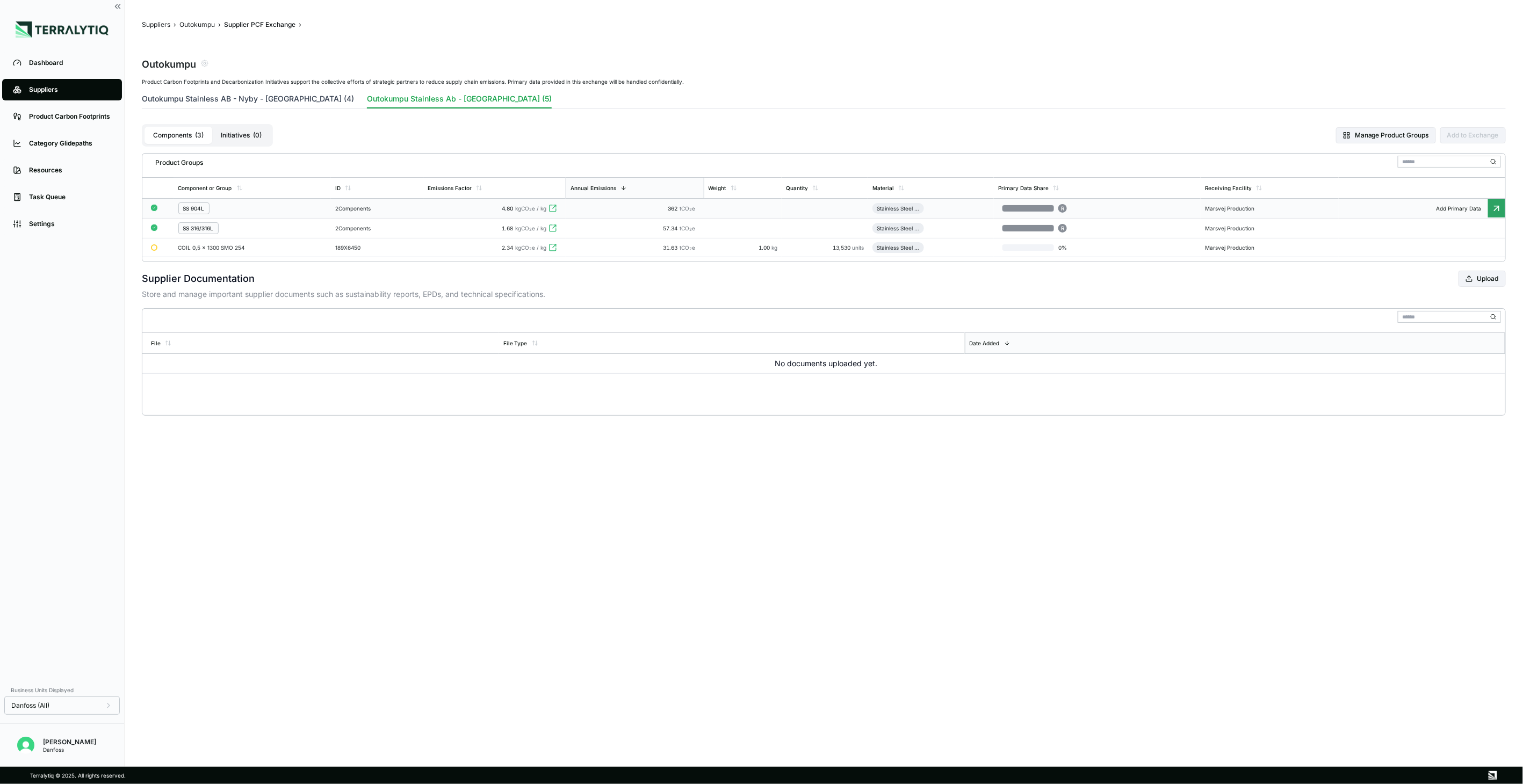
click at [292, 95] on button "Outokumpu Stainless AB - Nyby - [GEOGRAPHIC_DATA] (4)" at bounding box center [248, 101] width 212 height 15
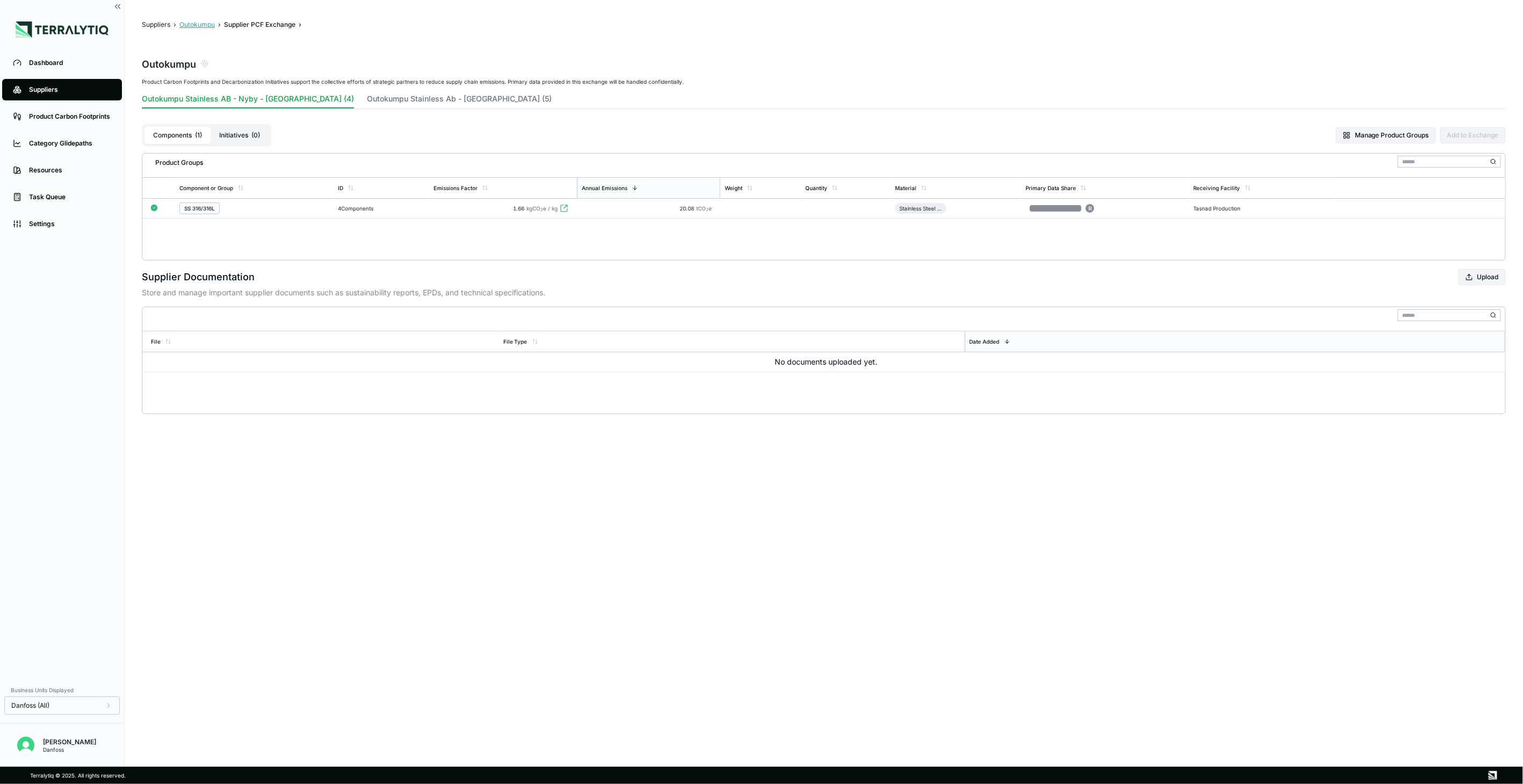
click at [207, 26] on button "Outokumpu" at bounding box center [197, 25] width 35 height 8
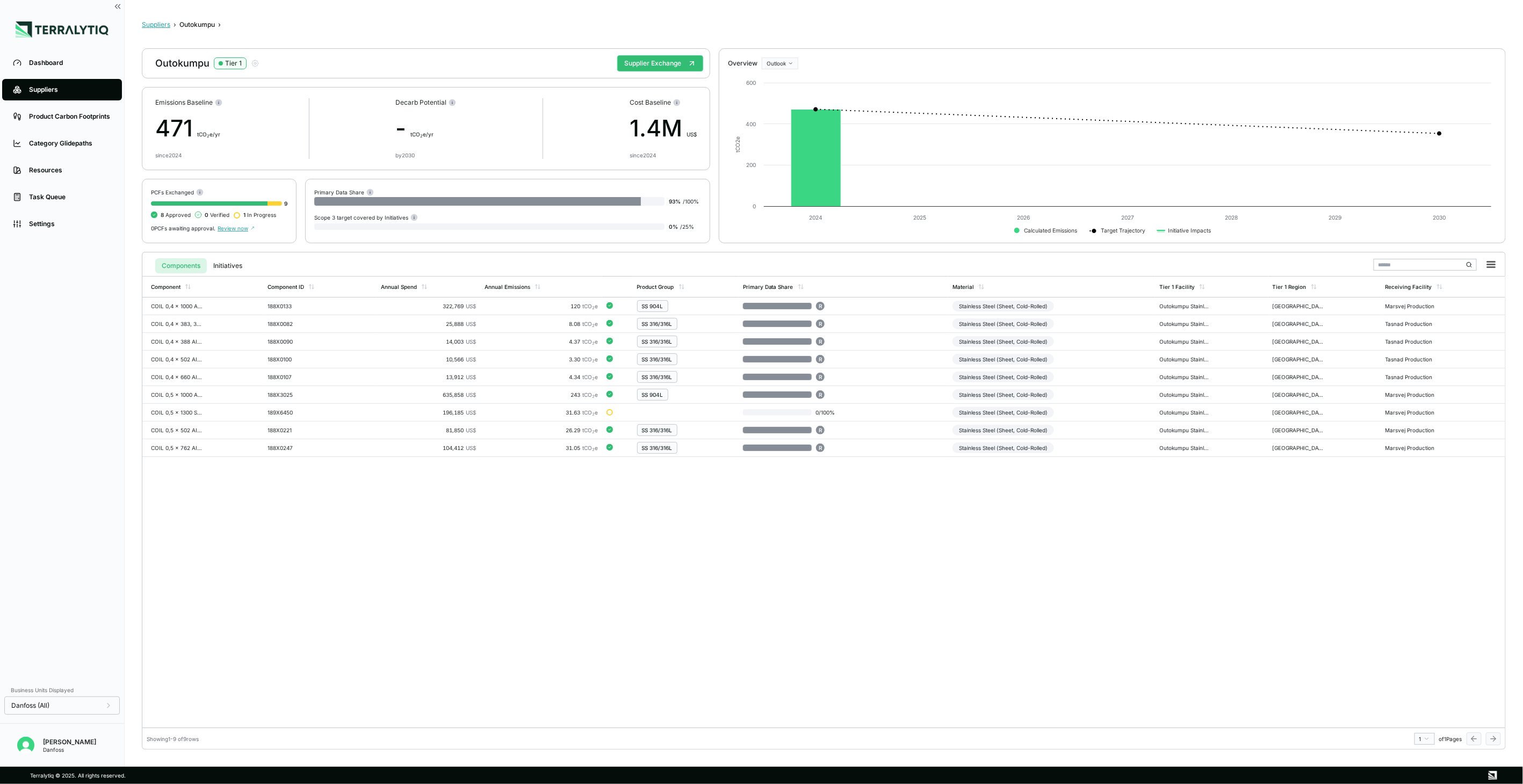
click at [163, 26] on button "Suppliers" at bounding box center [156, 25] width 29 height 8
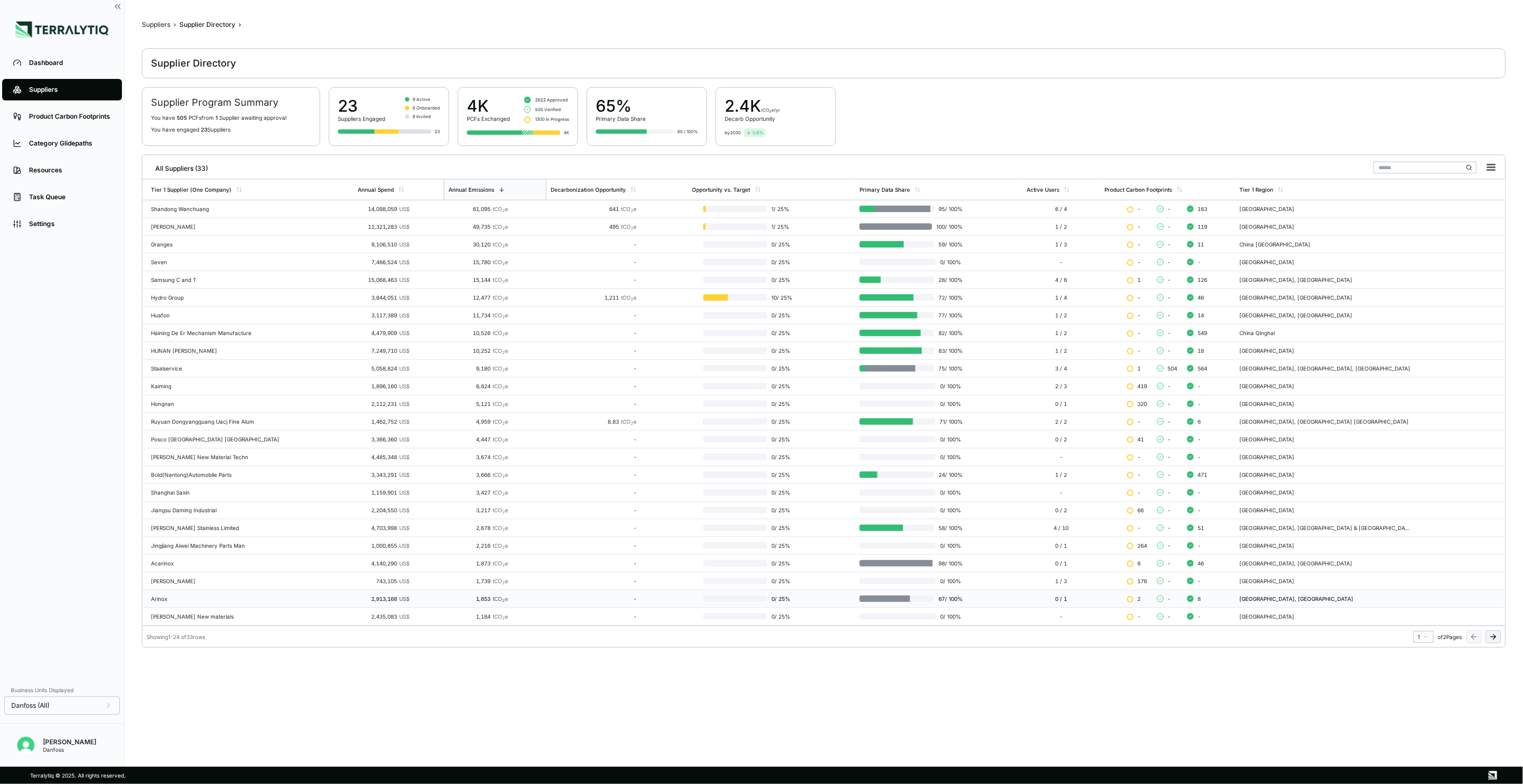
click at [271, 594] on td "Arinox" at bounding box center [248, 599] width 211 height 18
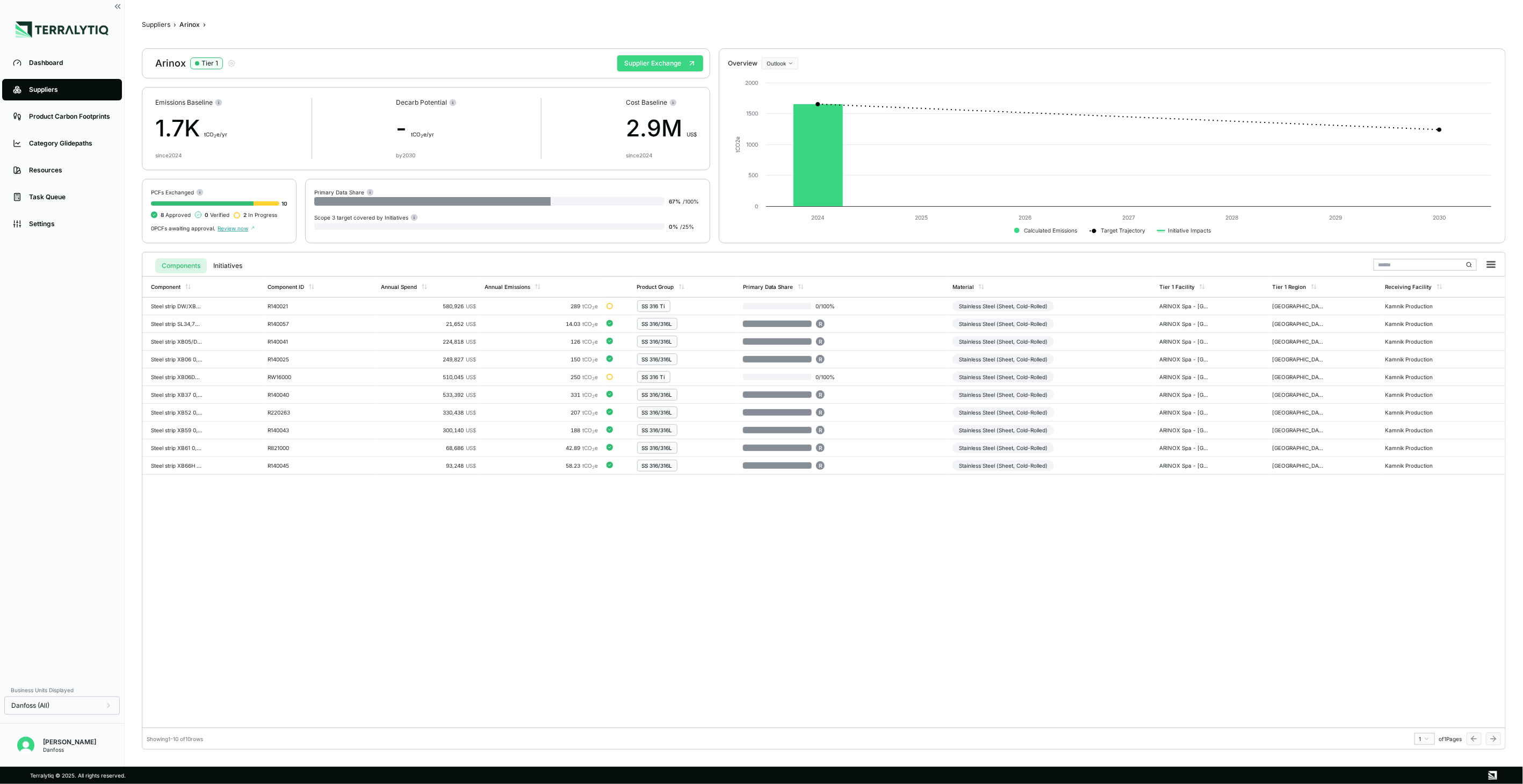
click at [664, 70] on button "Supplier Exchange" at bounding box center [660, 63] width 86 height 16
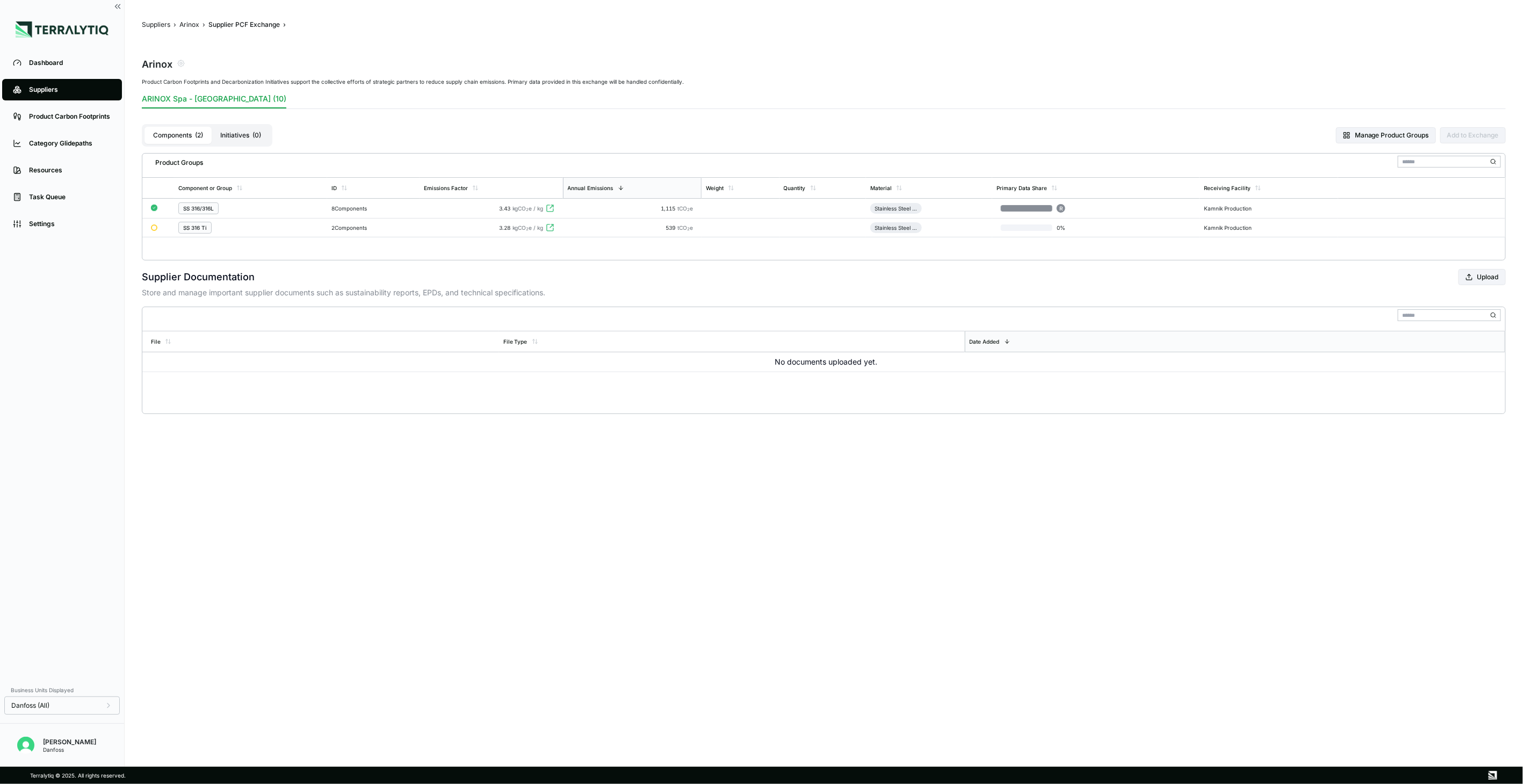
click at [317, 224] on div "SS 316 Ti" at bounding box center [250, 228] width 144 height 12
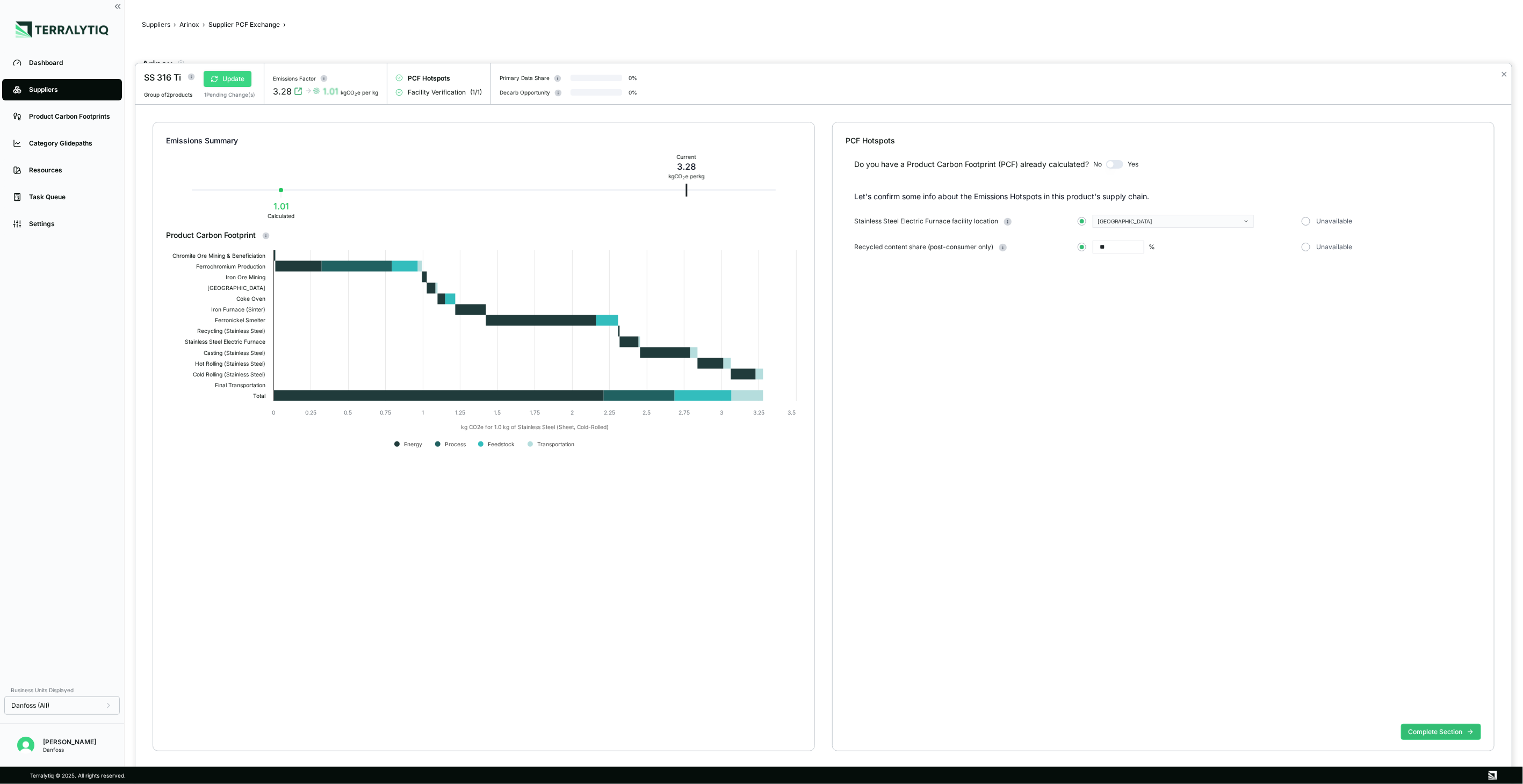
click at [217, 82] on icon at bounding box center [214, 79] width 8 height 8
click at [1458, 726] on button "Complete Section" at bounding box center [1441, 732] width 80 height 16
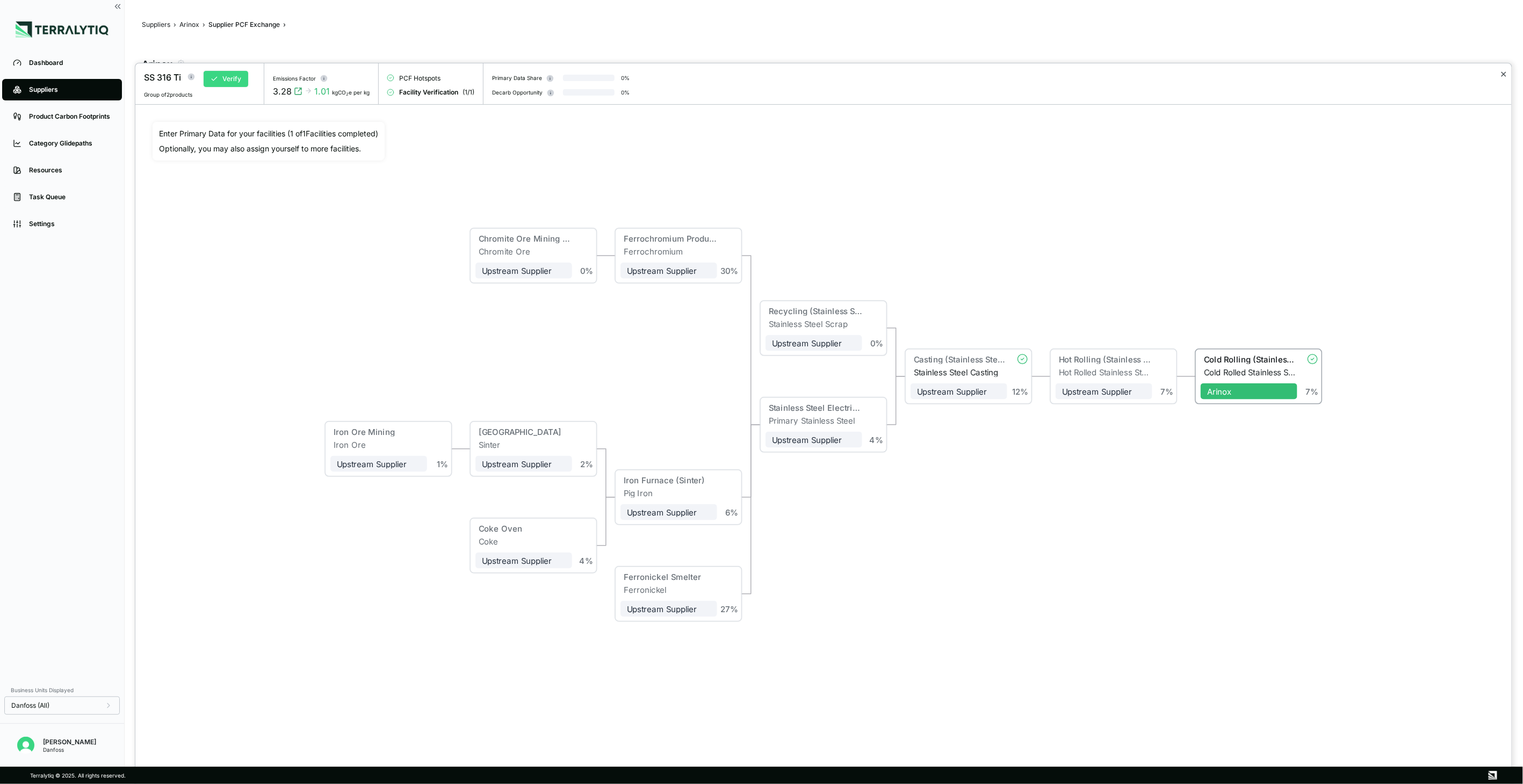
click at [1507, 71] on button "✕" at bounding box center [1504, 74] width 7 height 13
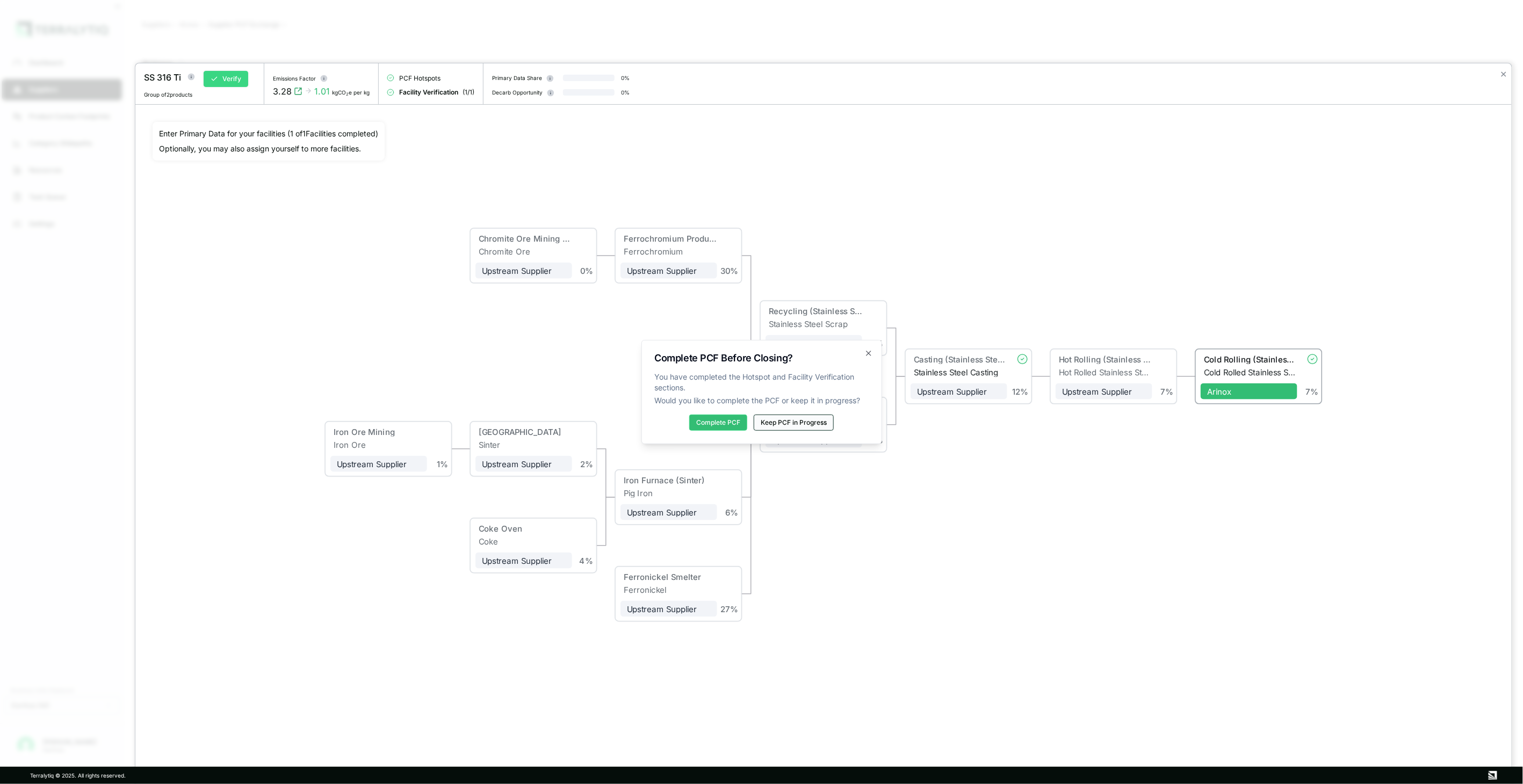
click at [822, 422] on button "Keep PCF in Progress" at bounding box center [794, 423] width 80 height 16
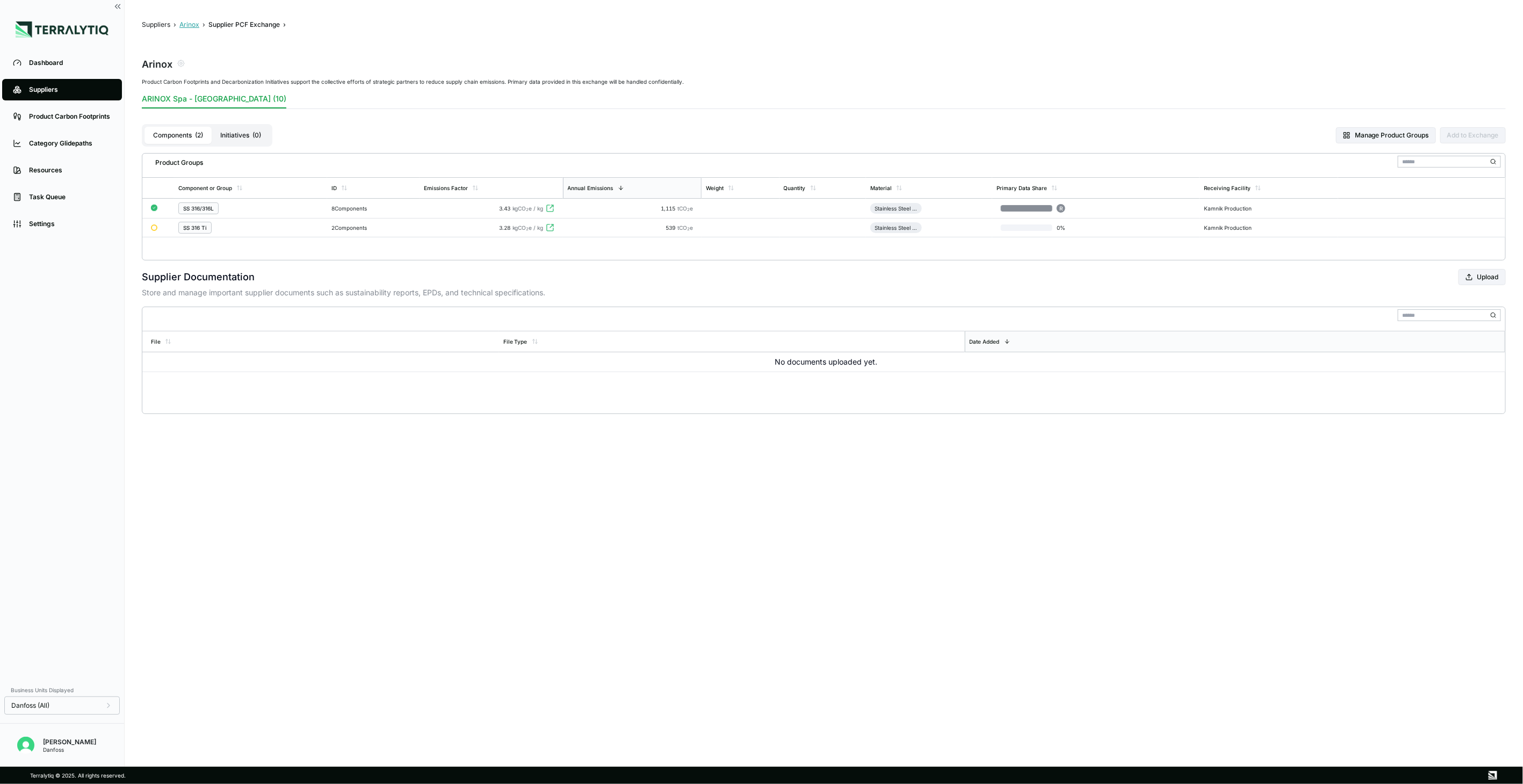
click at [192, 26] on button "Arinox" at bounding box center [189, 25] width 20 height 8
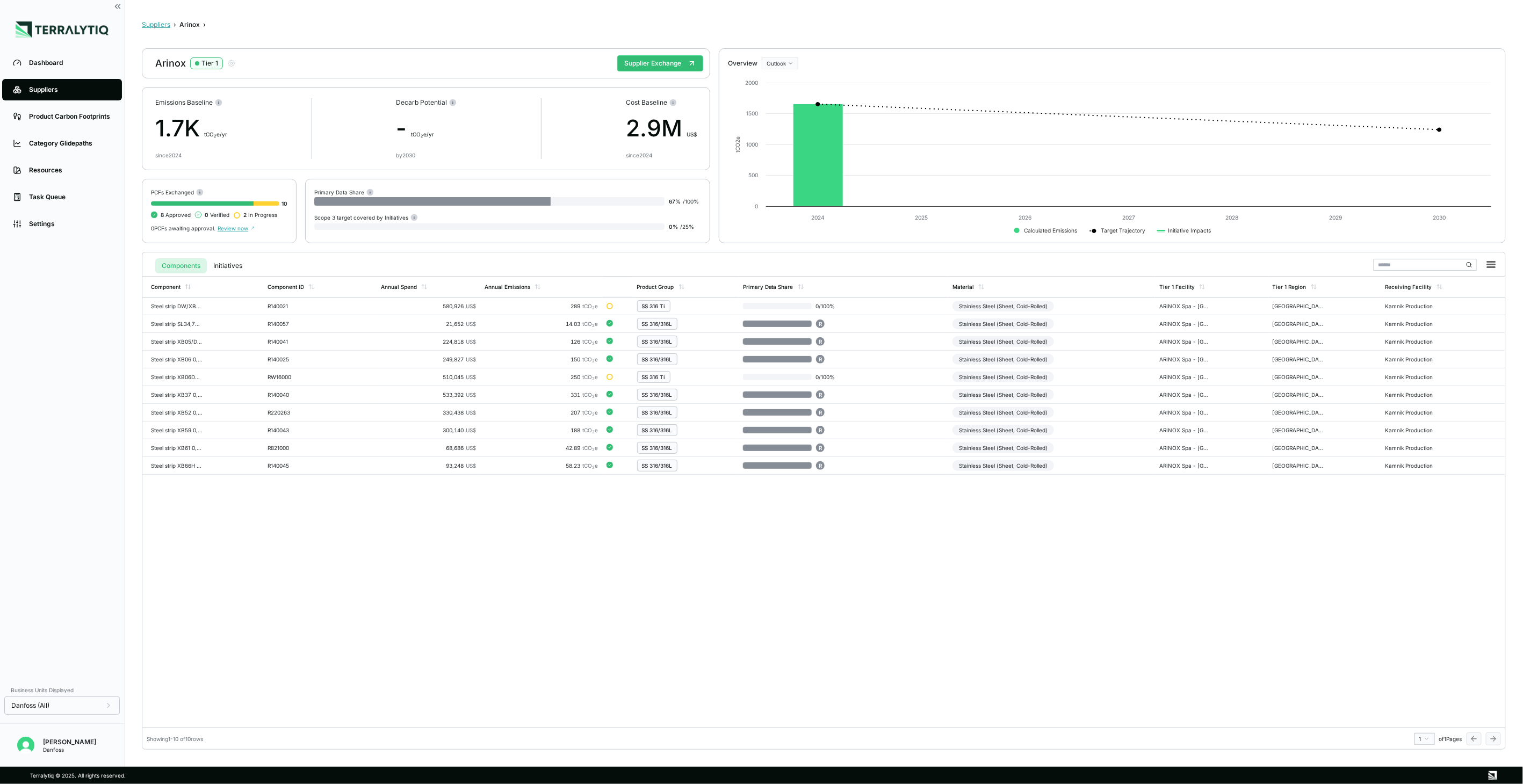
click at [164, 27] on button "Suppliers" at bounding box center [156, 25] width 29 height 8
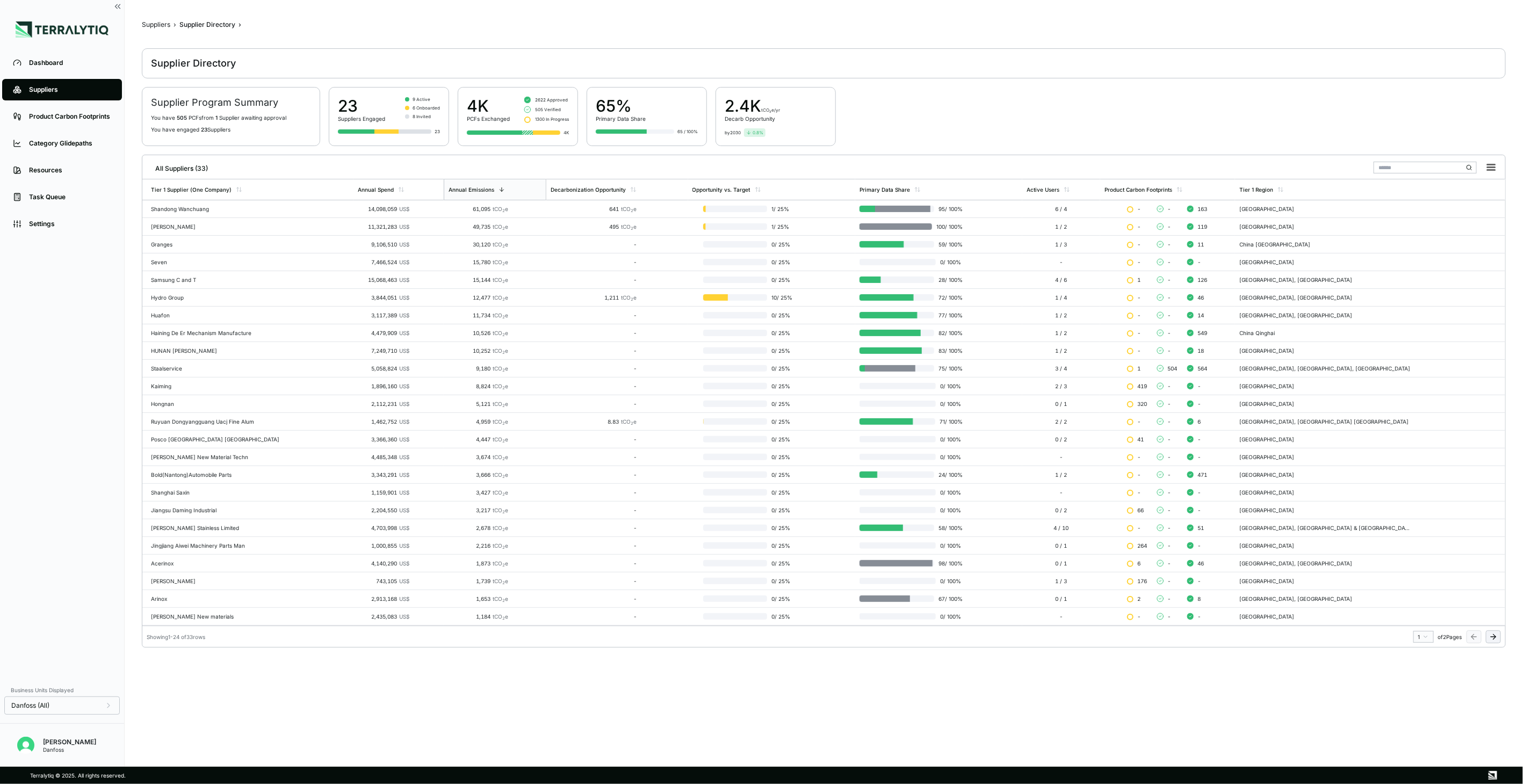
click at [1488, 636] on button at bounding box center [1493, 637] width 15 height 13
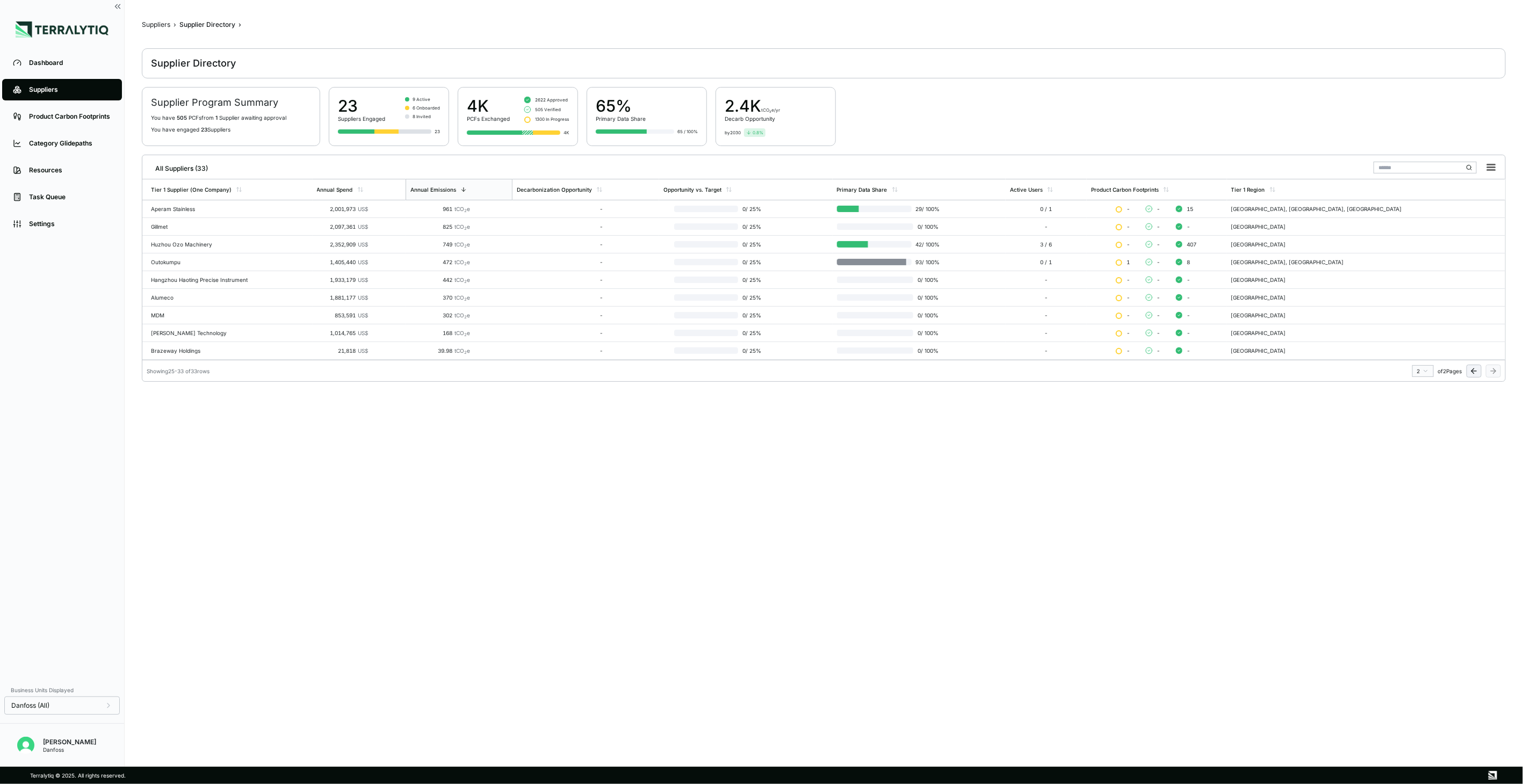
click at [1467, 372] on button at bounding box center [1474, 371] width 15 height 13
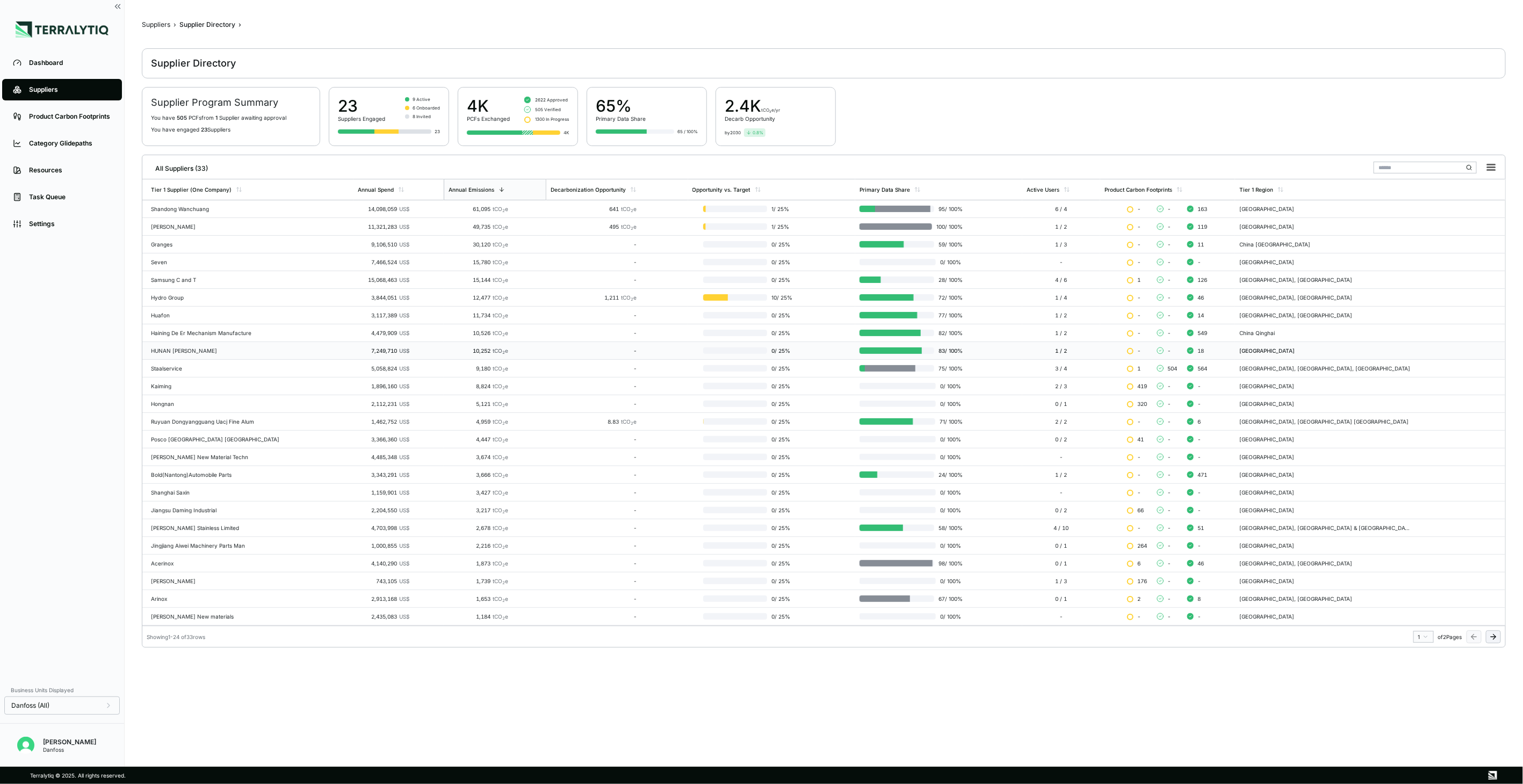
click at [210, 351] on div "HUNAN [PERSON_NAME]" at bounding box center [250, 351] width 198 height 7
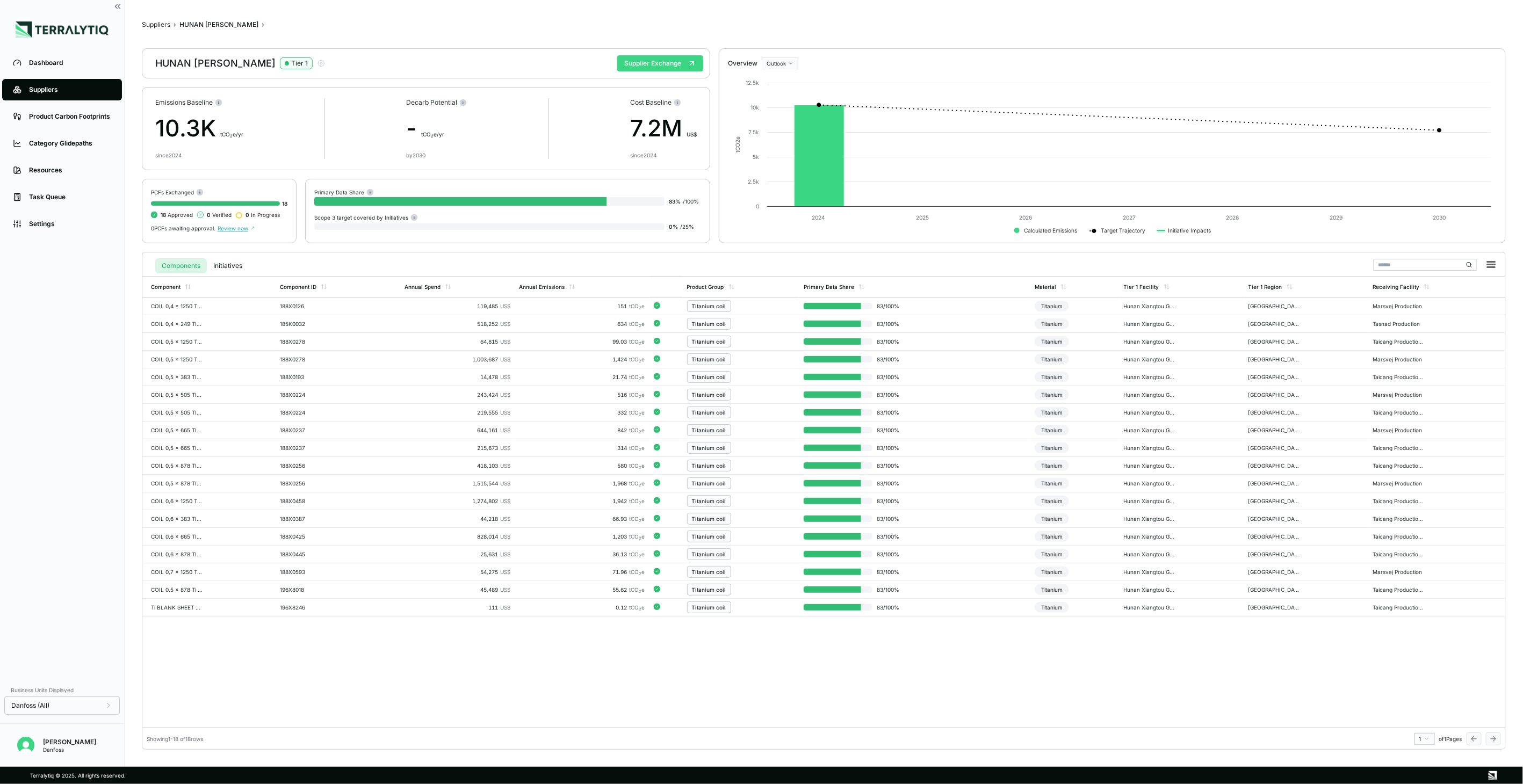
click at [670, 60] on button "Supplier Exchange" at bounding box center [660, 63] width 86 height 16
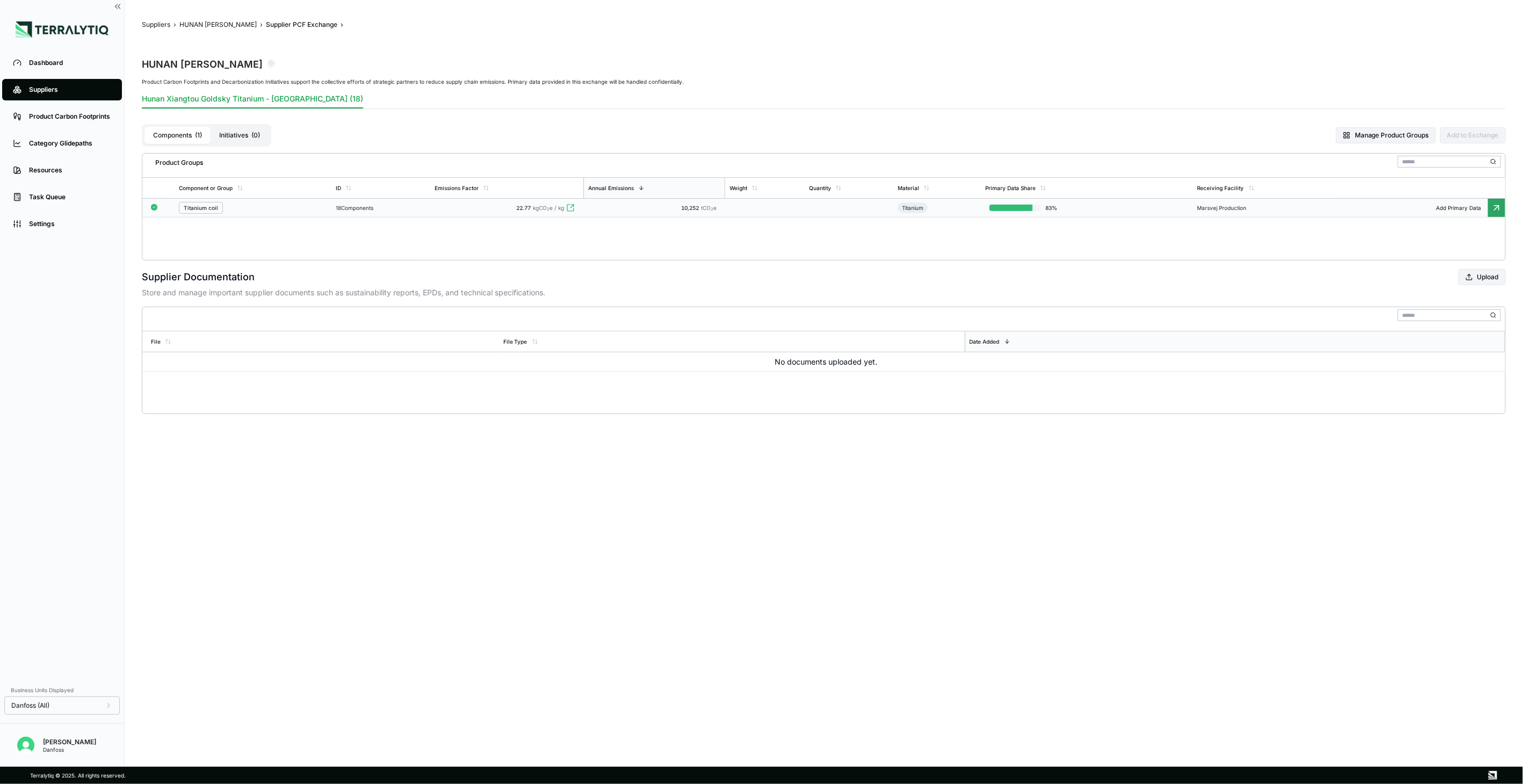
click at [547, 209] on span "kgCO 2 e / kg" at bounding box center [548, 208] width 31 height 7
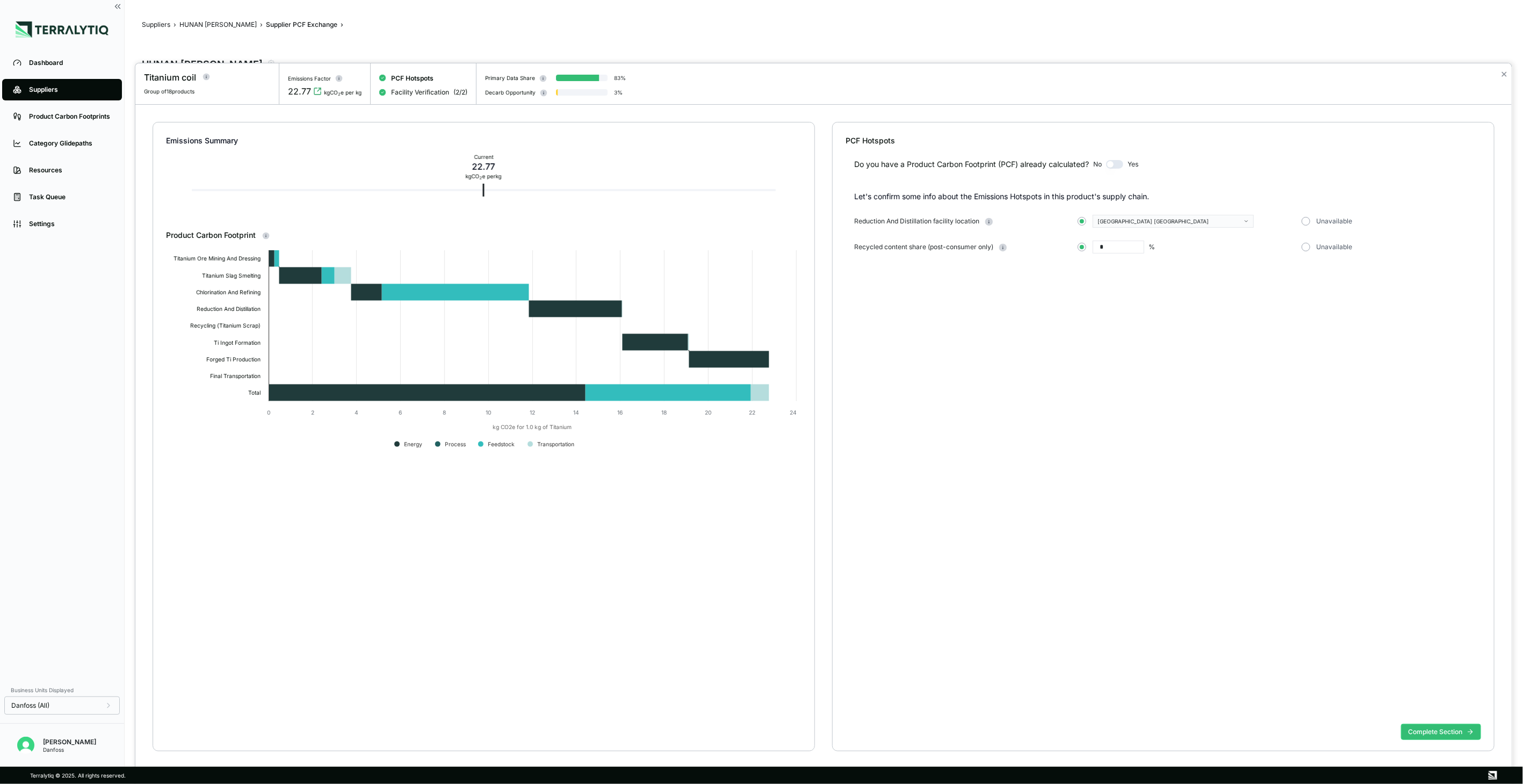
click at [1125, 163] on div "Do you have a Product Carbon Footprint (PCF) already calculated? No Yes" at bounding box center [1163, 157] width 635 height 23
click at [1122, 165] on button "button" at bounding box center [1114, 164] width 17 height 8
